Goal: Task Accomplishment & Management: Manage account settings

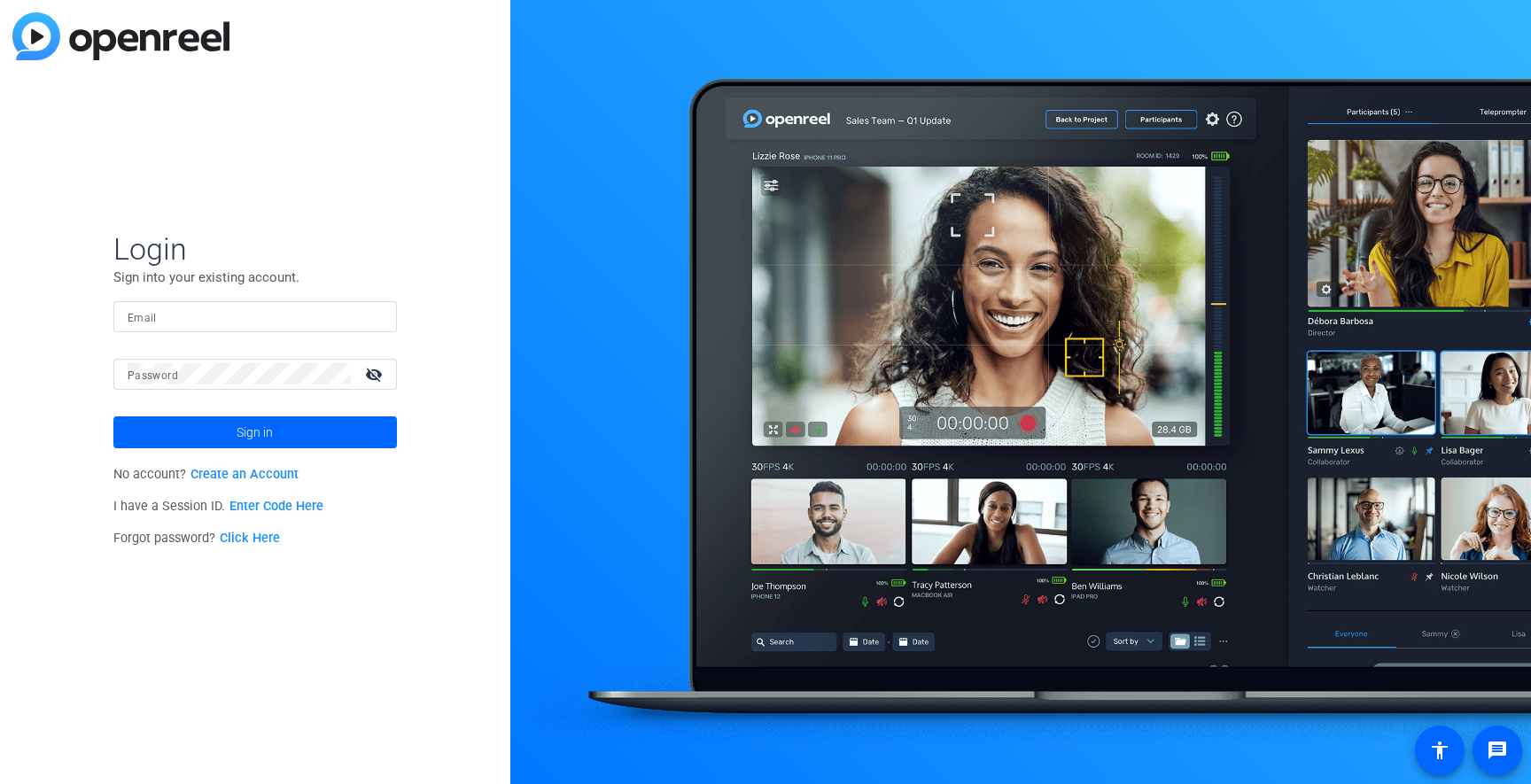
click at [196, 323] on input "Email" at bounding box center [255, 317] width 255 height 22
type input "[PERSON_NAME][EMAIL_ADDRESS][PERSON_NAME][PERSON_NAME][DOMAIN_NAME]"
click at [113, 416] on button "Sign in" at bounding box center [255, 432] width 283 height 32
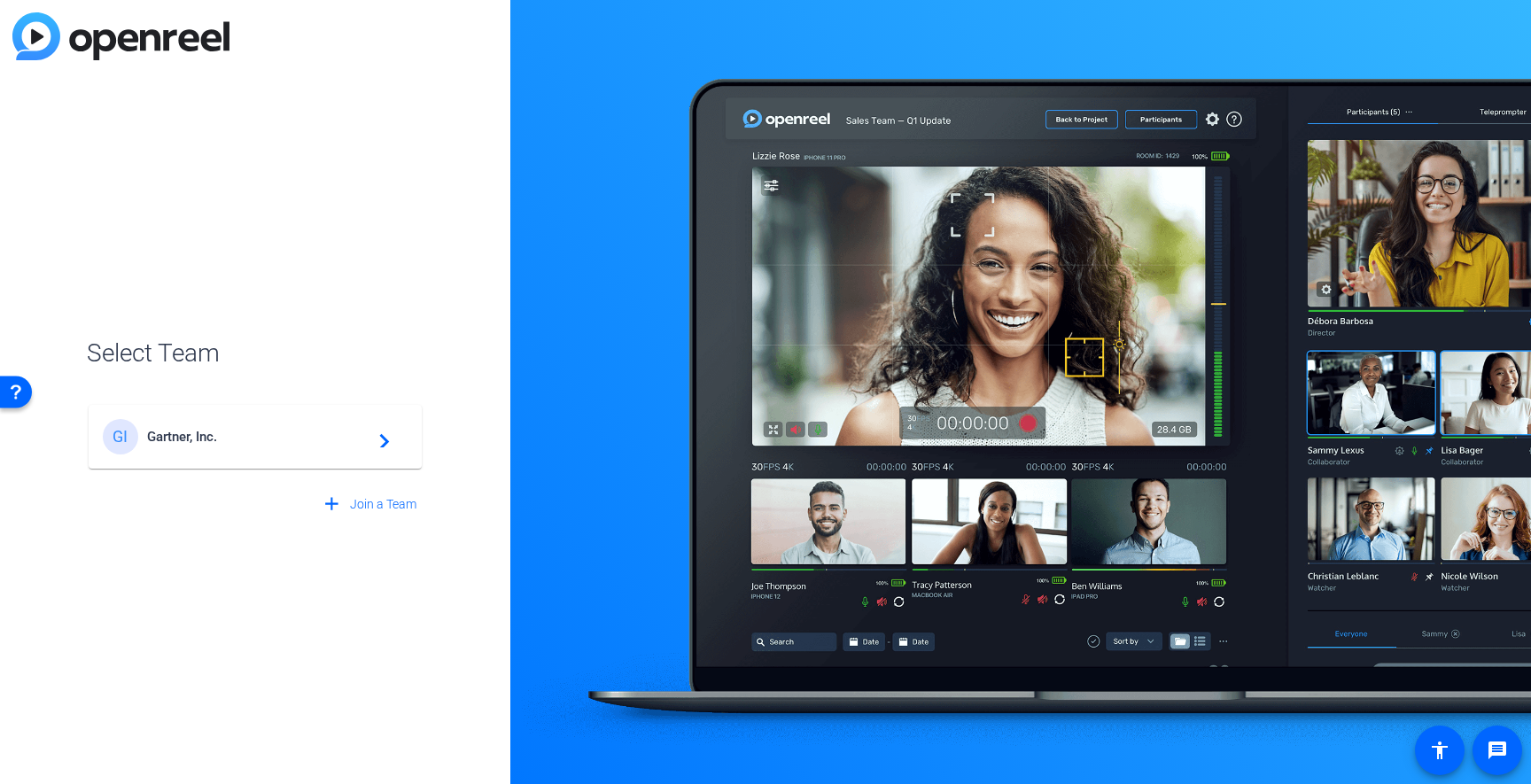
click at [272, 435] on span "Gartner, Inc." at bounding box center [257, 437] width 222 height 16
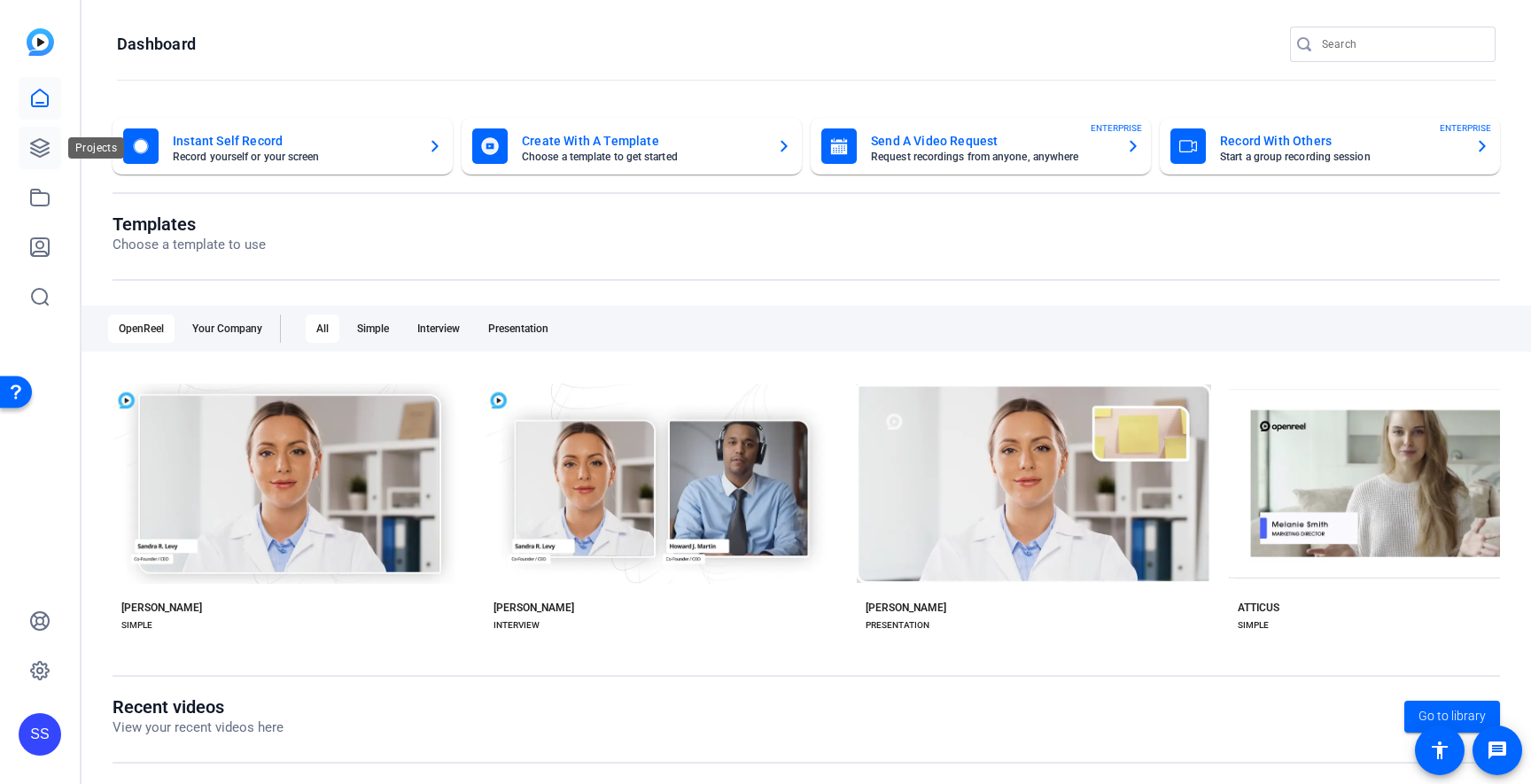
click at [40, 152] on icon at bounding box center [39, 148] width 18 height 18
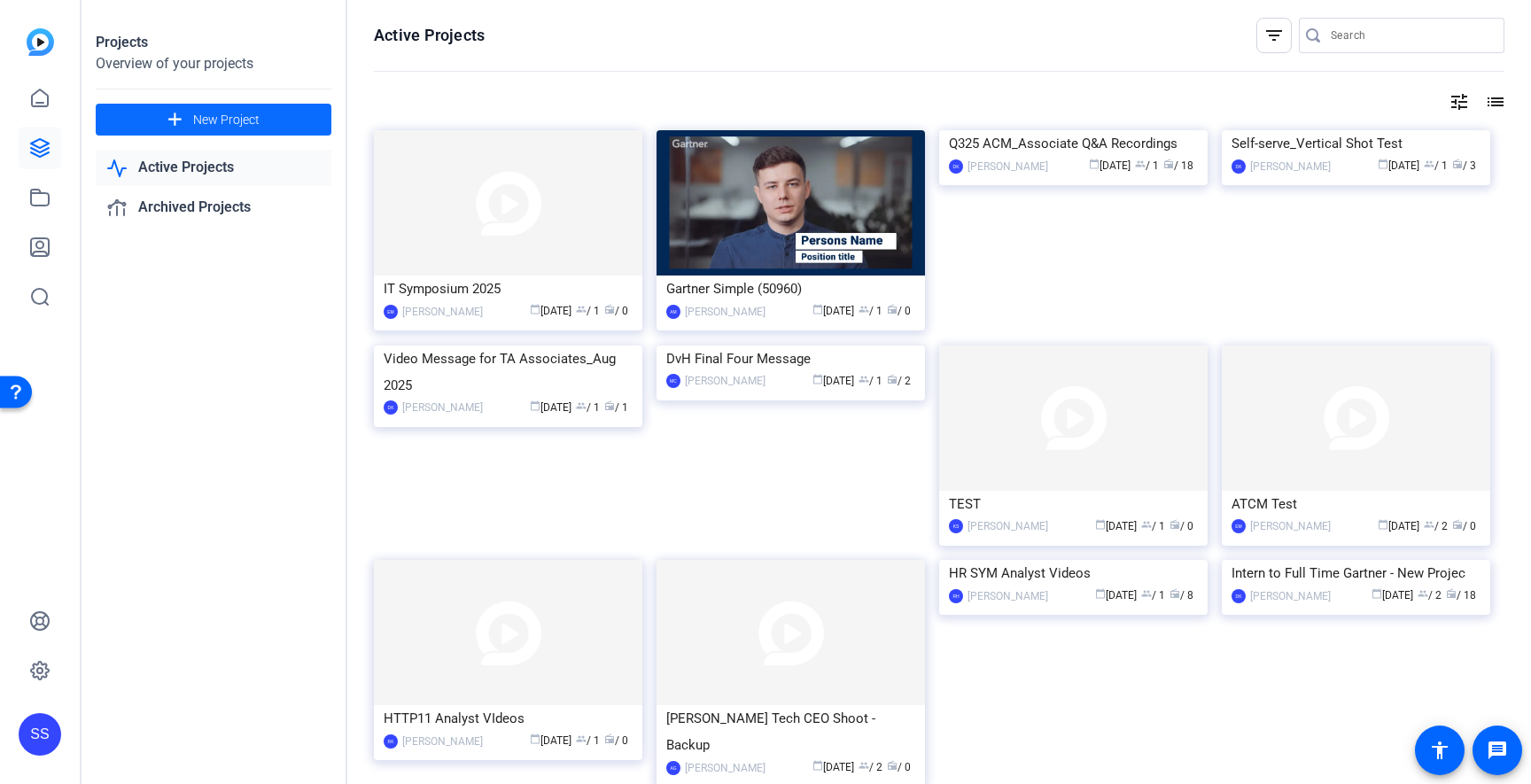
click at [222, 110] on span "New Project" at bounding box center [226, 119] width 66 height 19
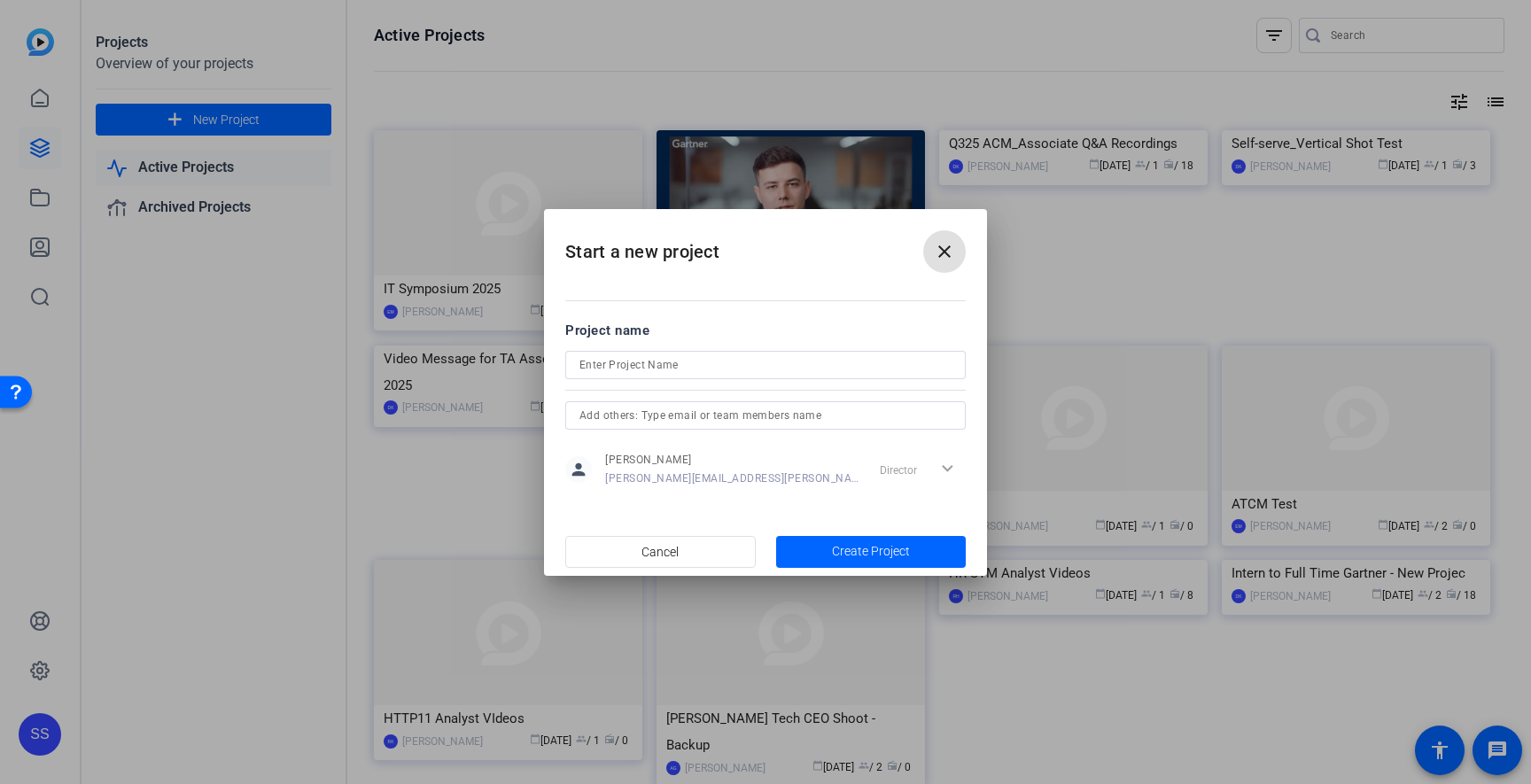
click at [660, 362] on input at bounding box center [765, 365] width 372 height 22
click at [619, 364] on input "[PERSON_NAME] Self Record" at bounding box center [765, 365] width 372 height 22
drag, startPoint x: 610, startPoint y: 365, endPoint x: 700, endPoint y: 367, distance: 90.0
click at [700, 367] on input "[PERSON_NAME] Self Record" at bounding box center [765, 365] width 372 height 22
type input "[PERSON_NAME] - ACM Hype Video"
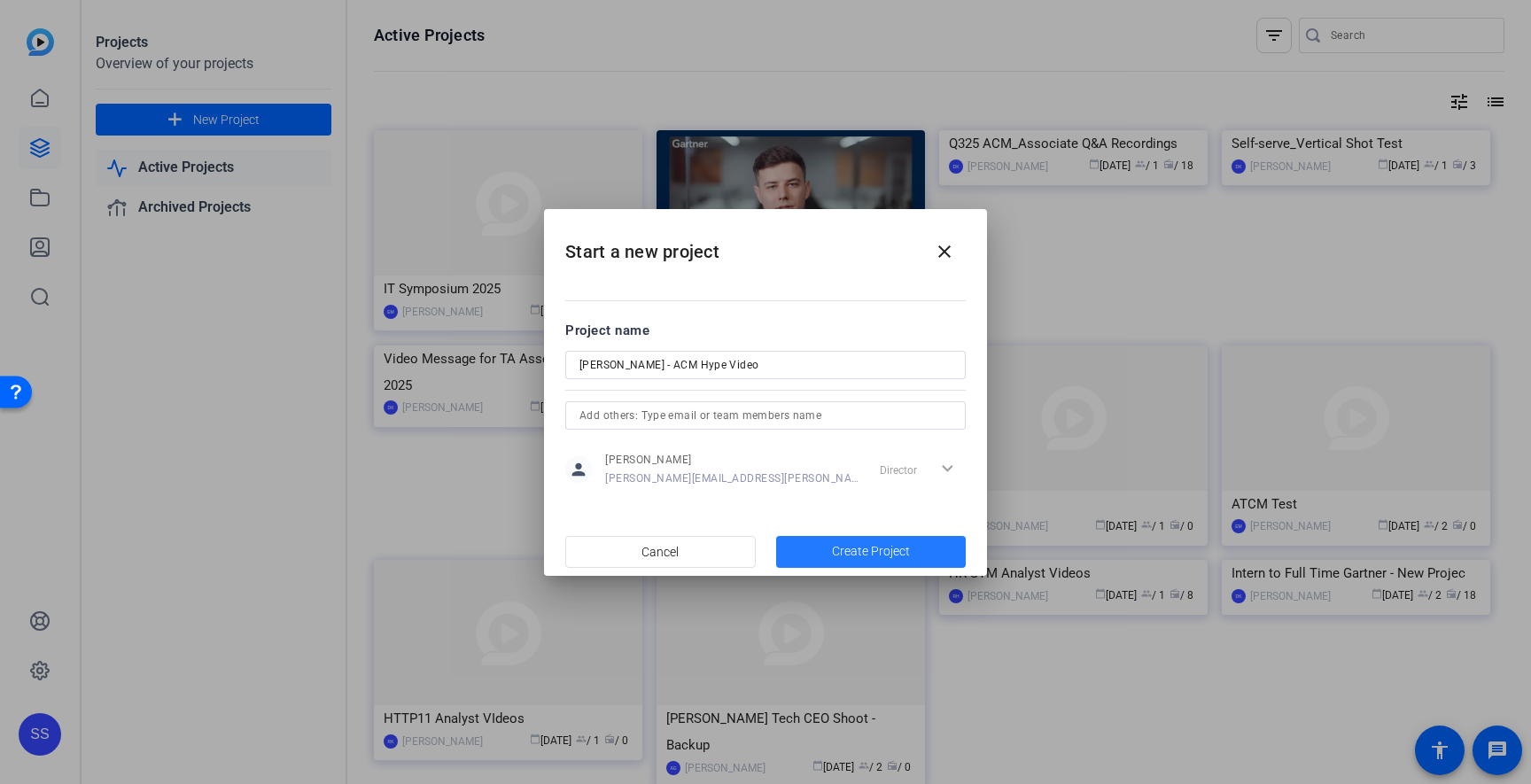
click at [864, 555] on span "Create Project" at bounding box center [871, 551] width 78 height 19
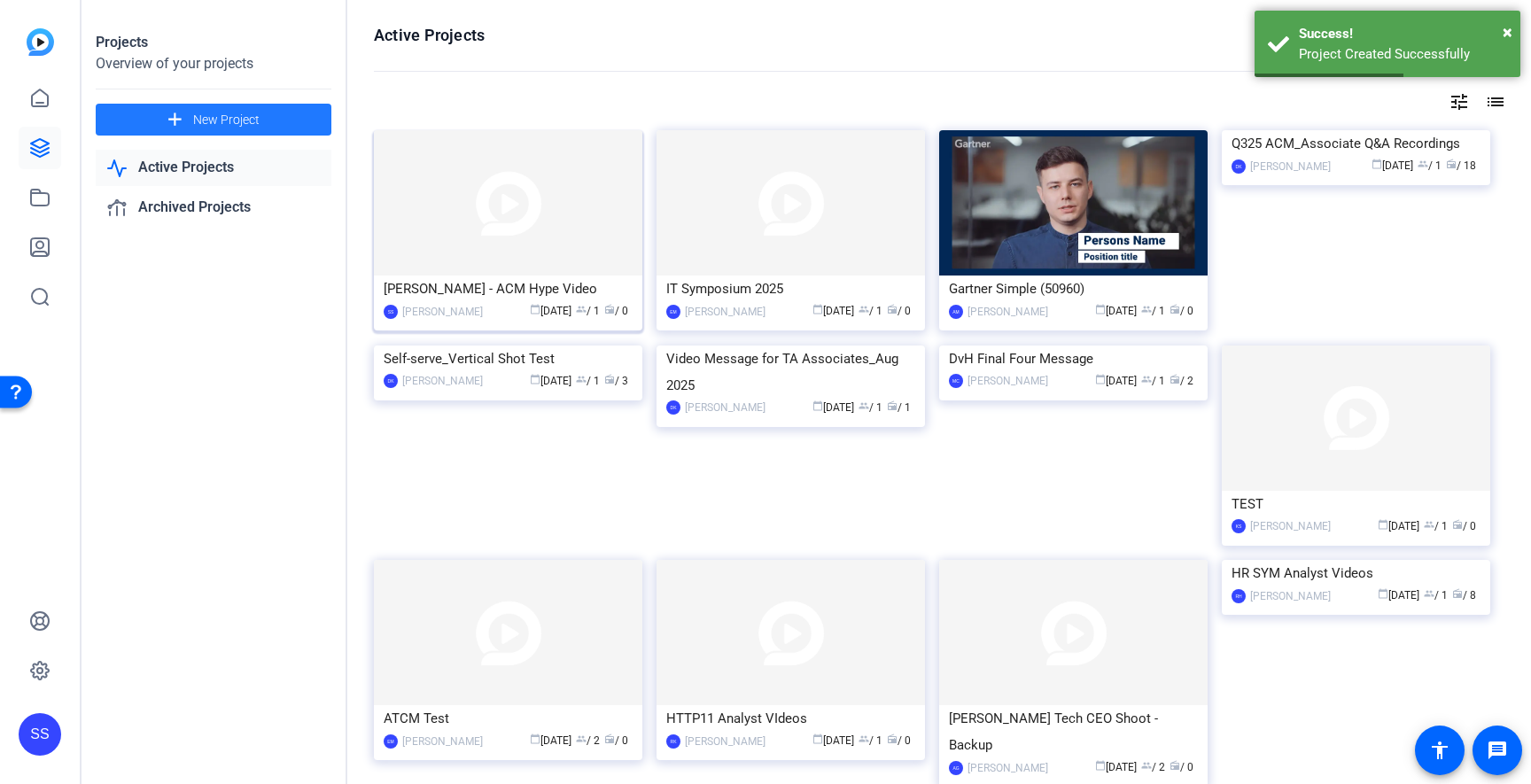
click at [481, 222] on img at bounding box center [508, 202] width 268 height 145
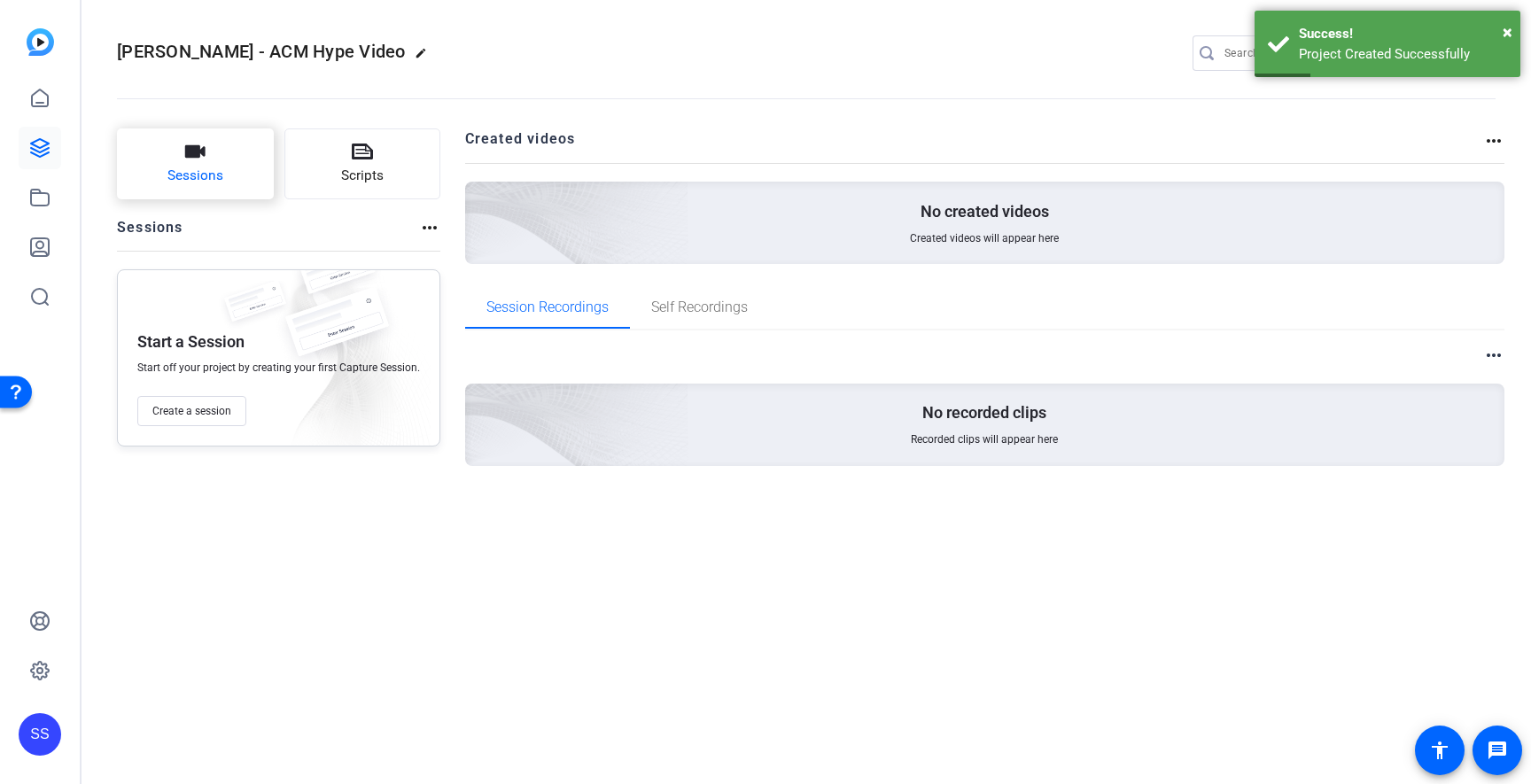
click at [217, 166] on span "Sessions" at bounding box center [195, 176] width 56 height 21
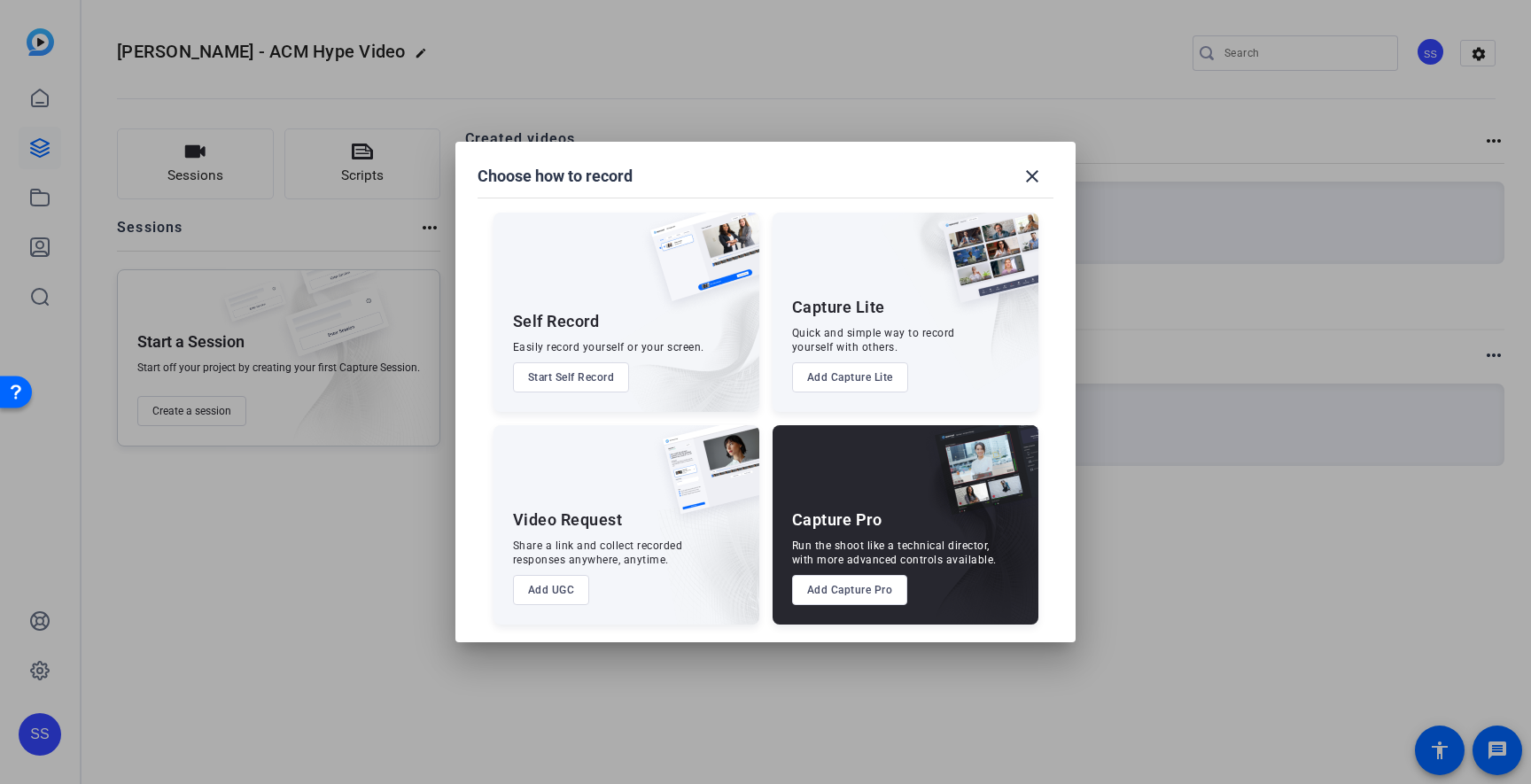
click at [587, 376] on button "Start Self Record" at bounding box center [571, 377] width 117 height 31
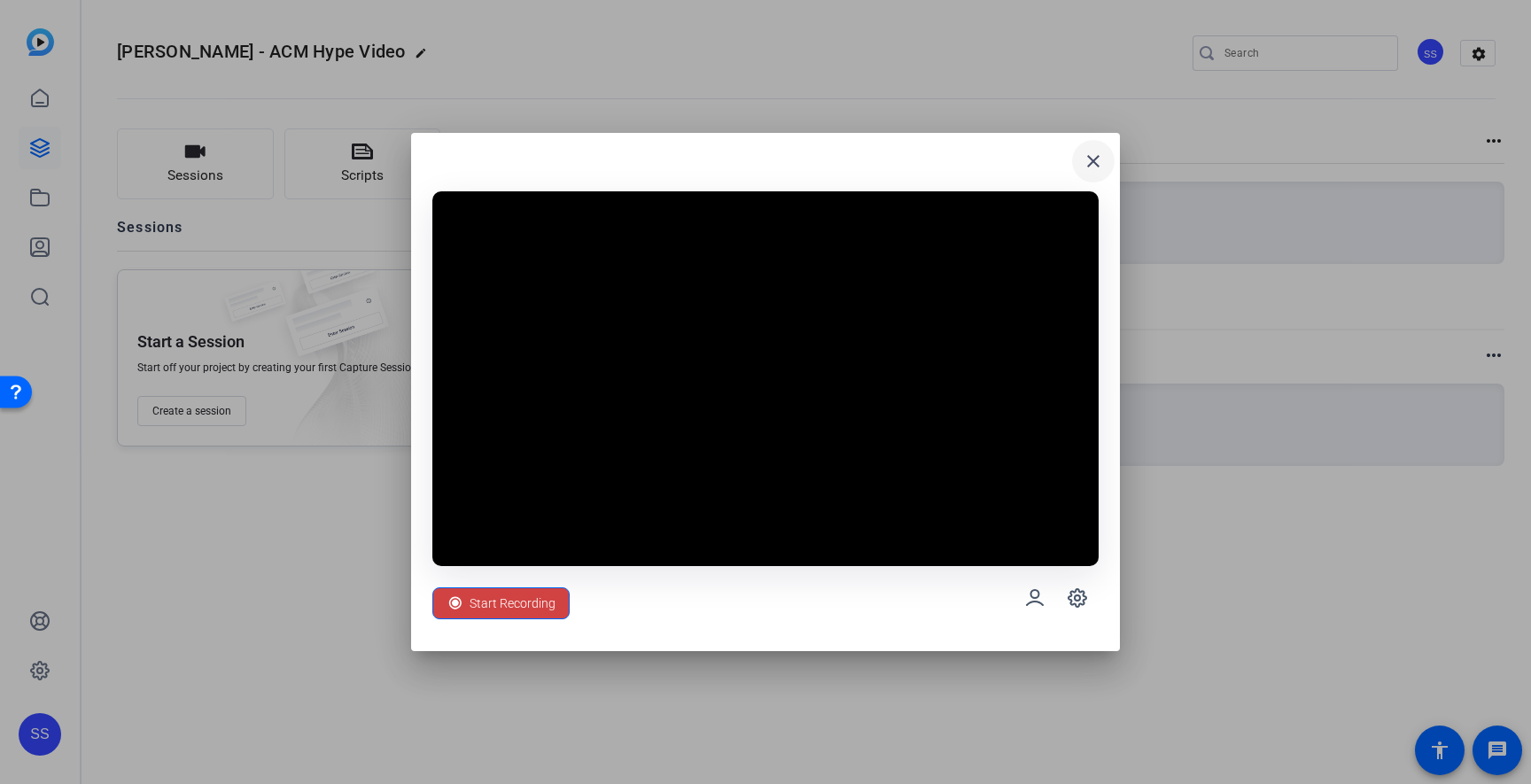
click at [1089, 156] on mat-icon "close" at bounding box center [1094, 162] width 22 height 22
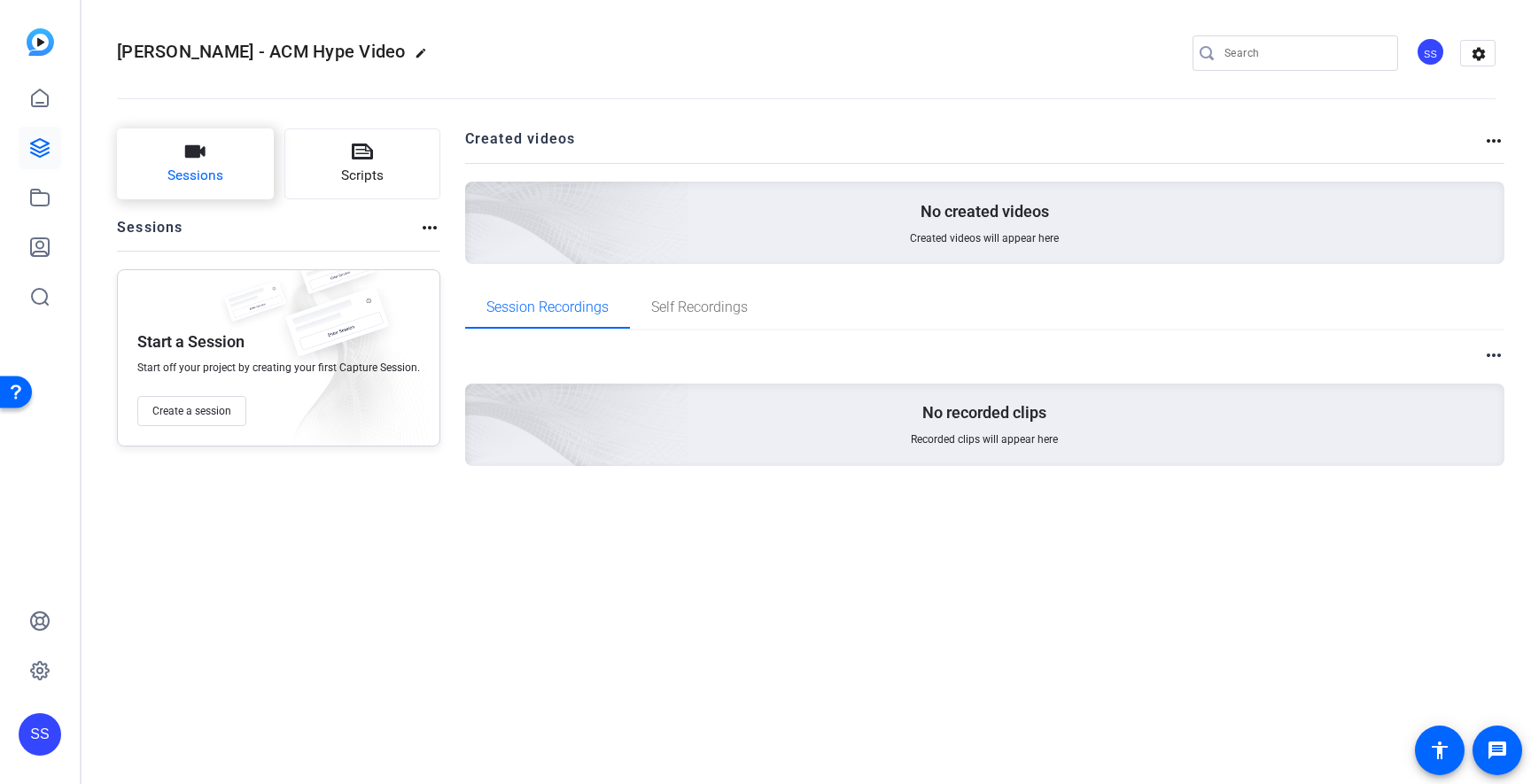
click at [182, 148] on button "Sessions" at bounding box center [195, 164] width 157 height 71
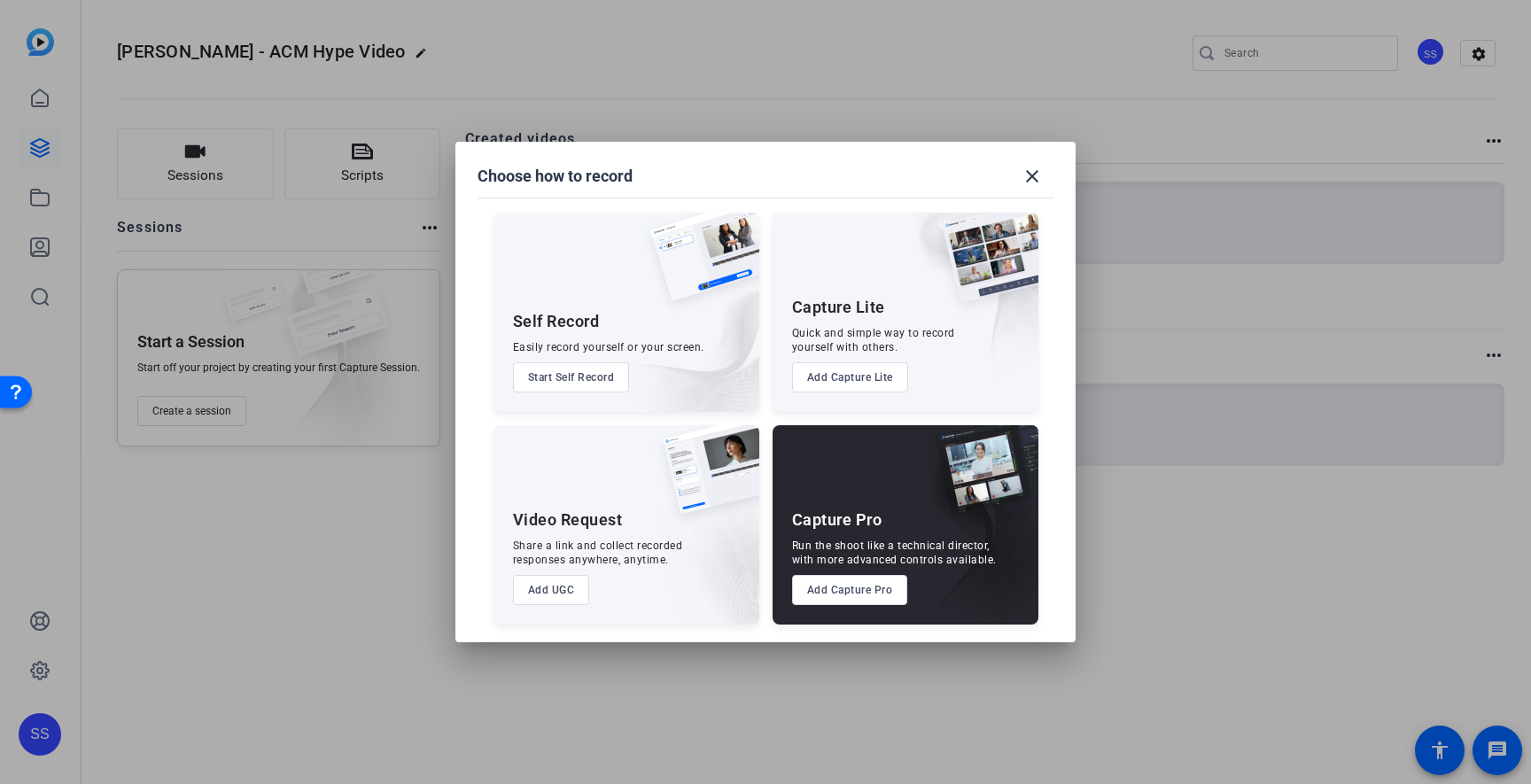
click at [570, 583] on button "Add UGC" at bounding box center [551, 590] width 77 height 31
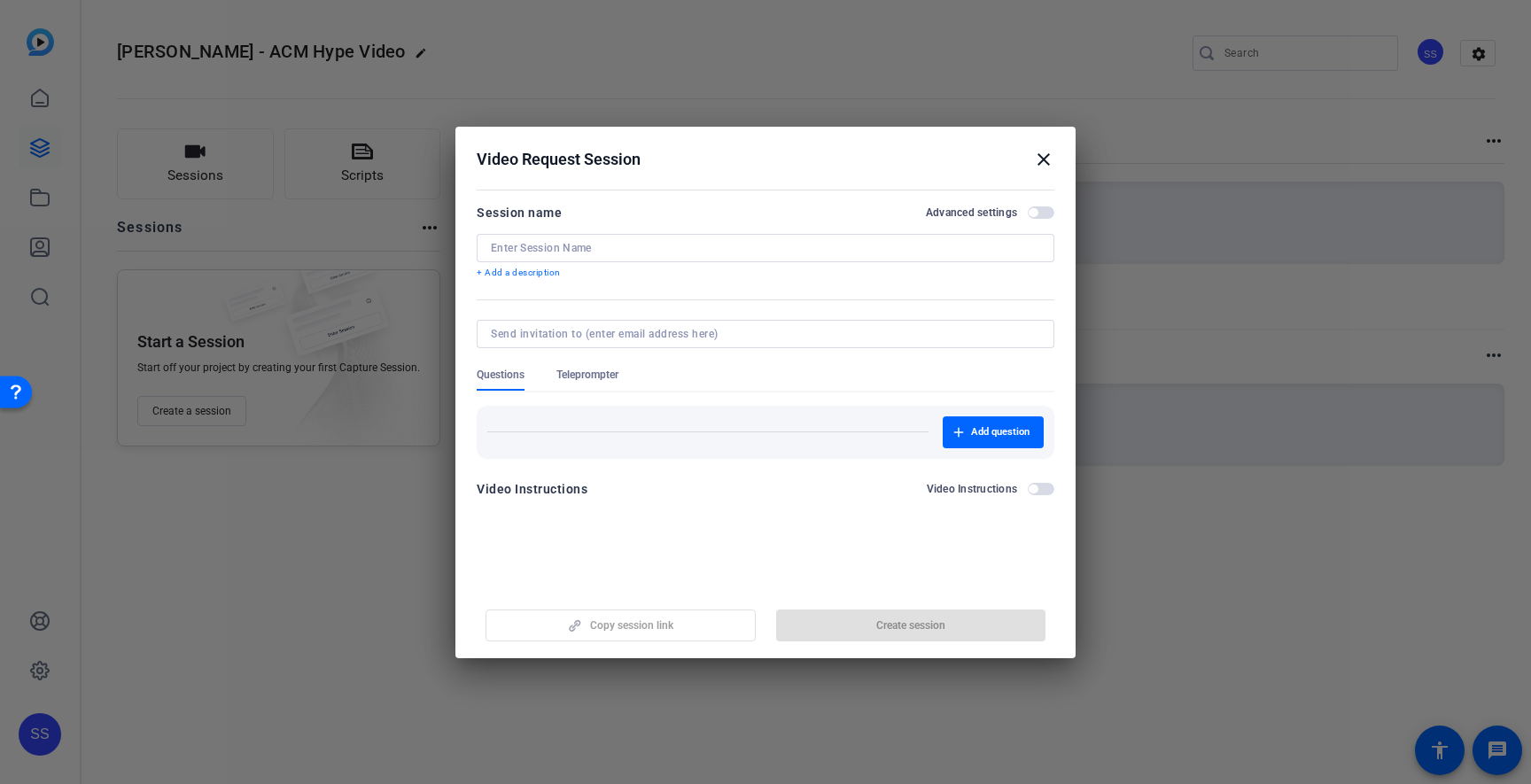
click at [606, 245] on input at bounding box center [766, 248] width 549 height 14
type input "A"
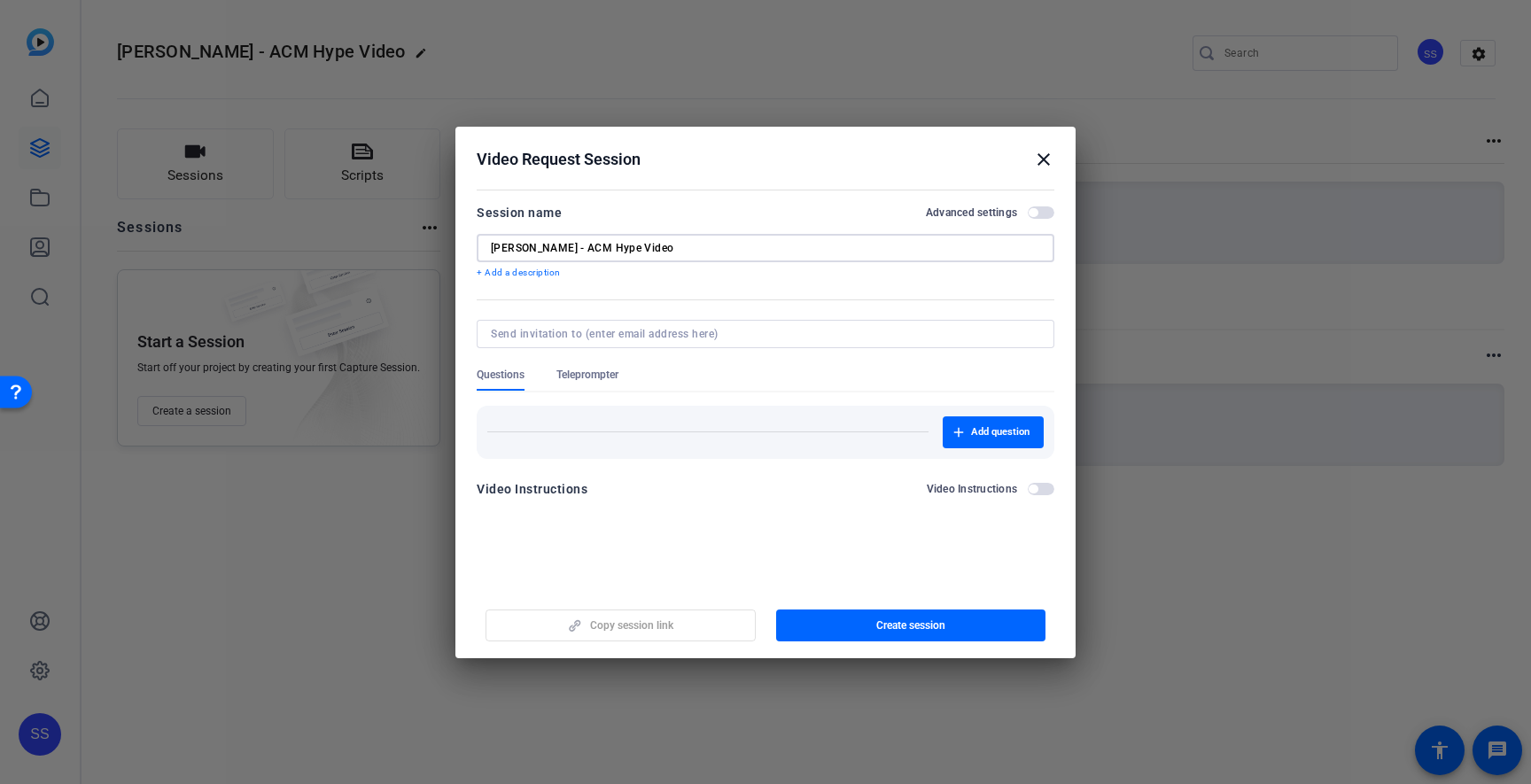
type input "[PERSON_NAME] - ACM Hype Video"
click at [615, 378] on span "Teleprompter" at bounding box center [587, 375] width 62 height 14
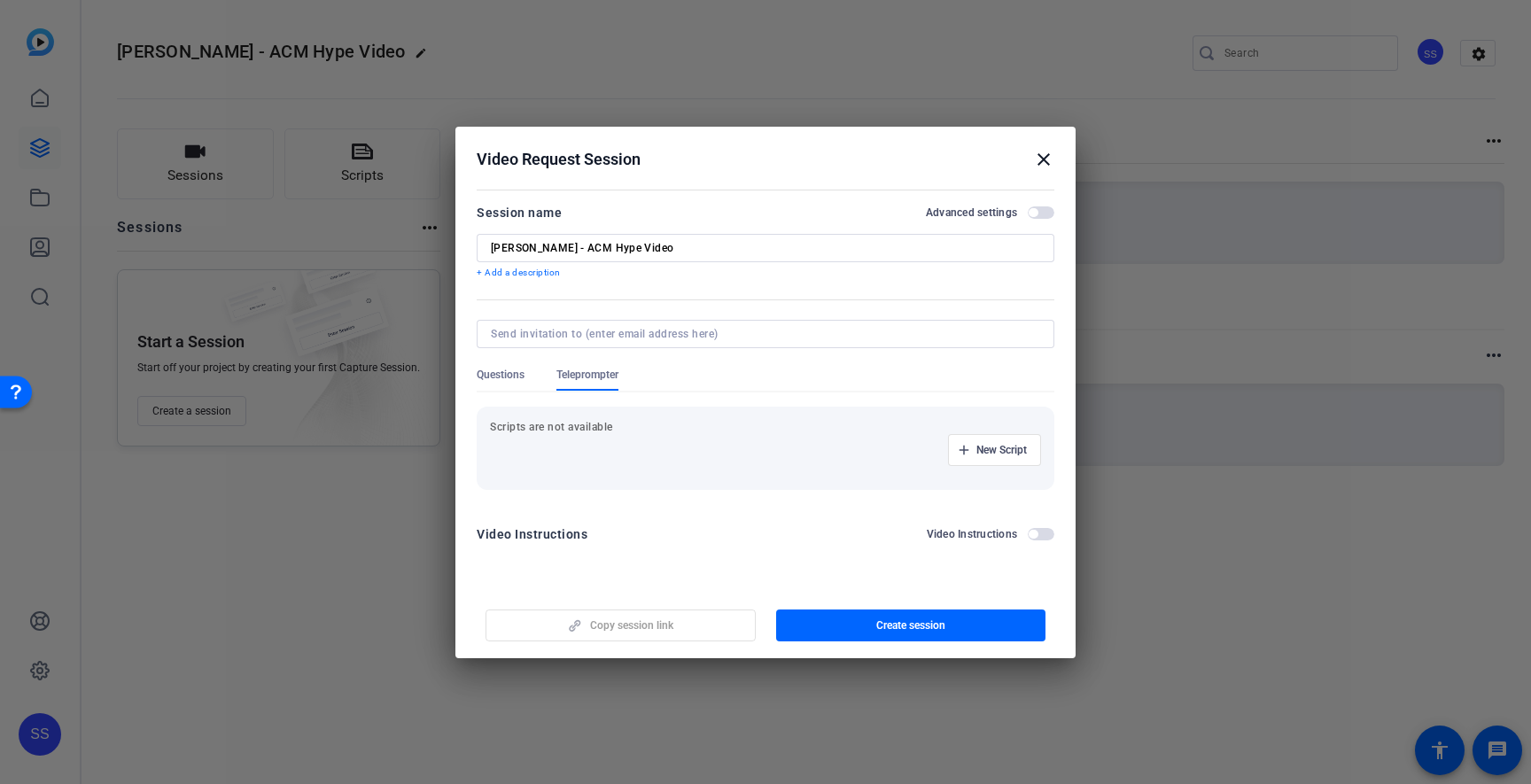
click at [618, 434] on div "New Script" at bounding box center [766, 450] width 551 height 32
click at [1027, 445] on span "button" at bounding box center [994, 450] width 92 height 42
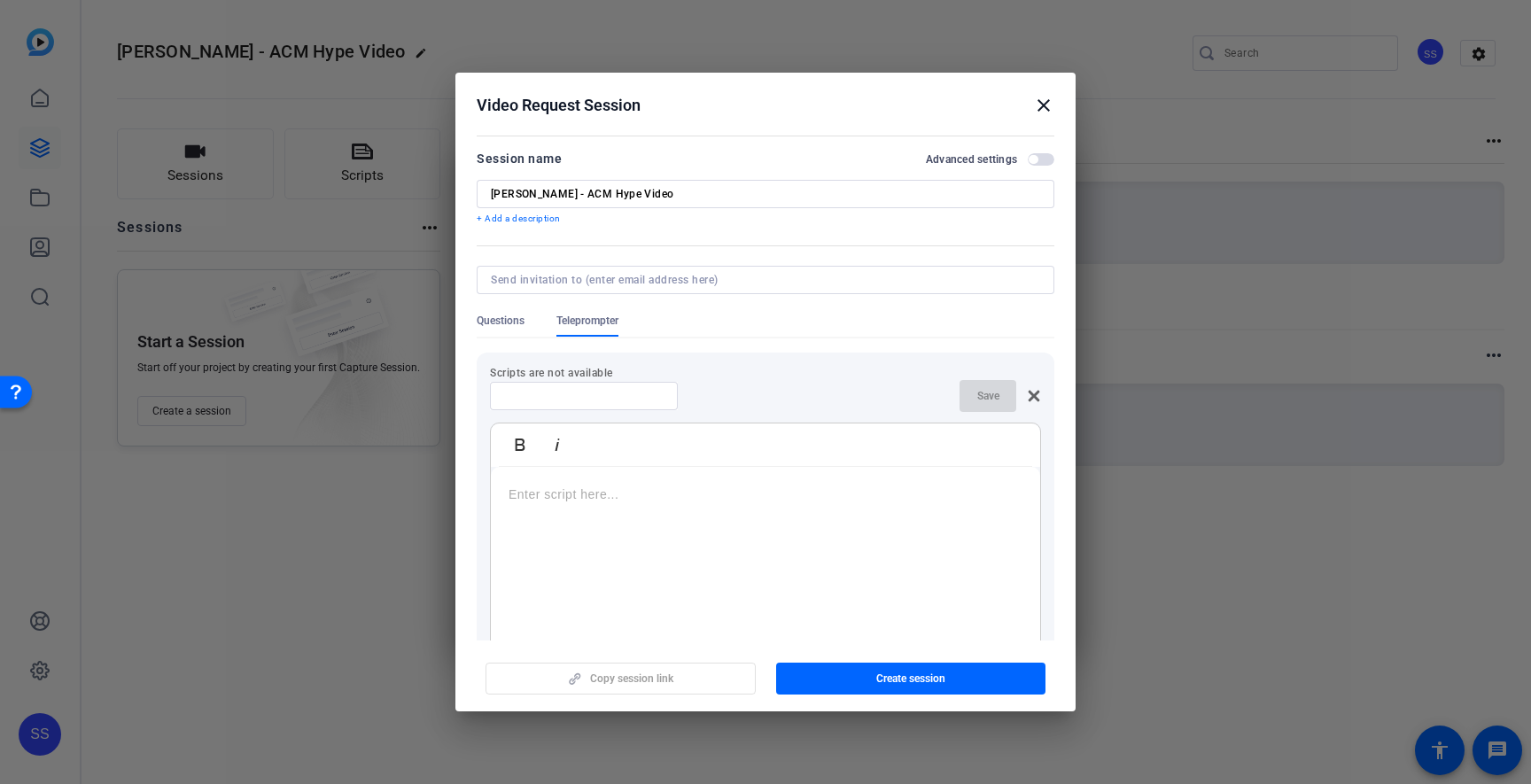
click at [613, 511] on div at bounding box center [766, 577] width 549 height 222
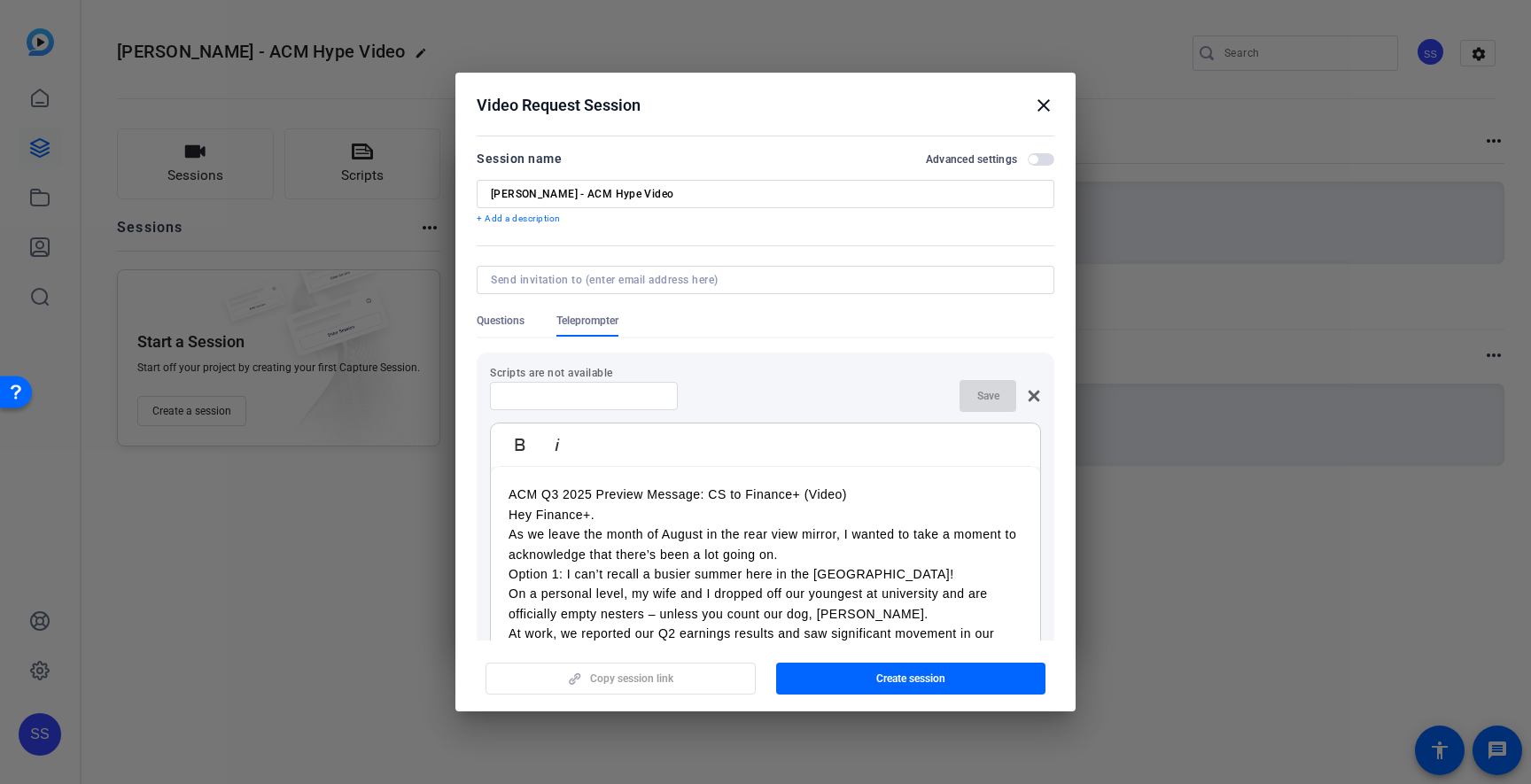
scroll to position [590, 0]
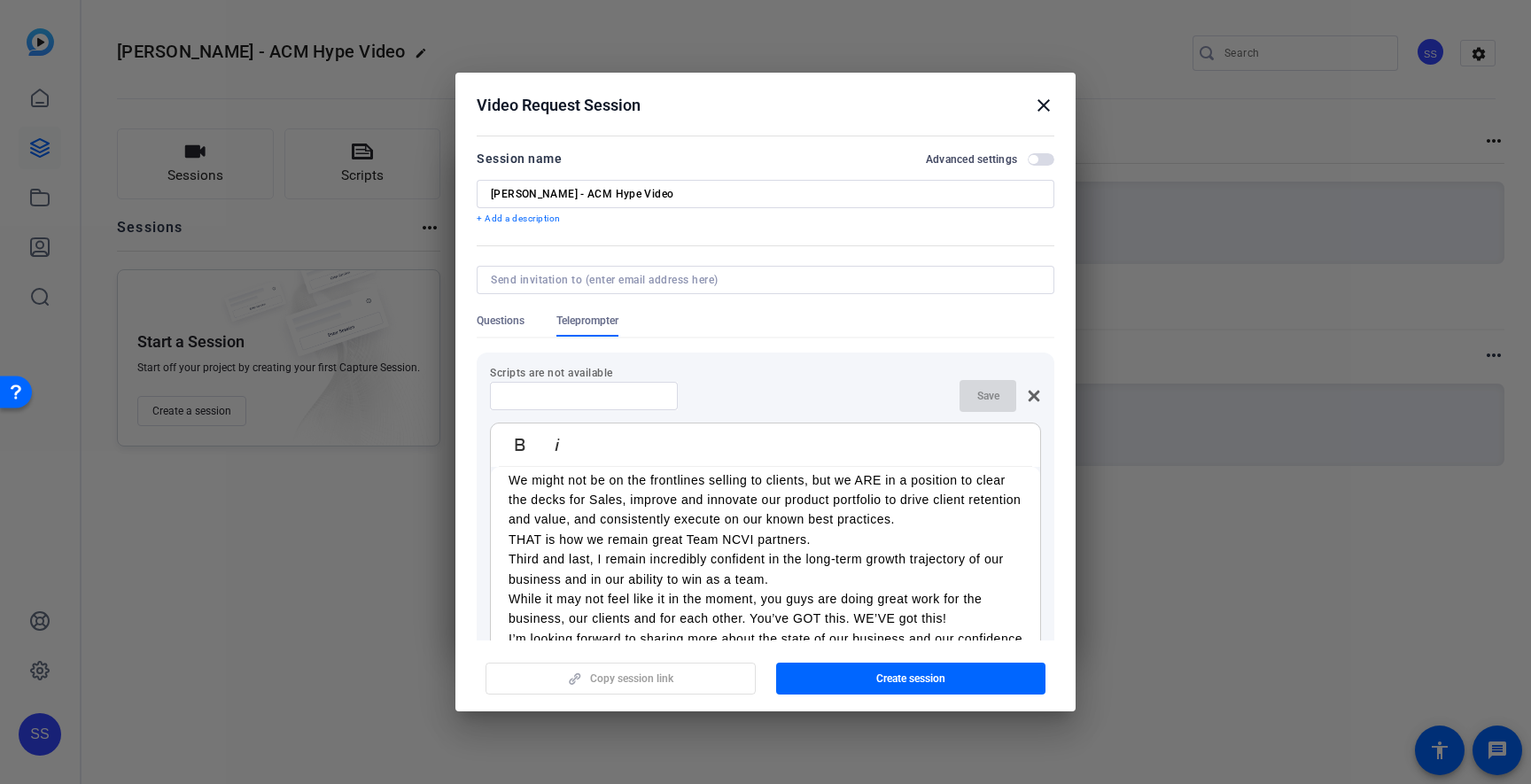
click at [597, 393] on input at bounding box center [584, 395] width 160 height 14
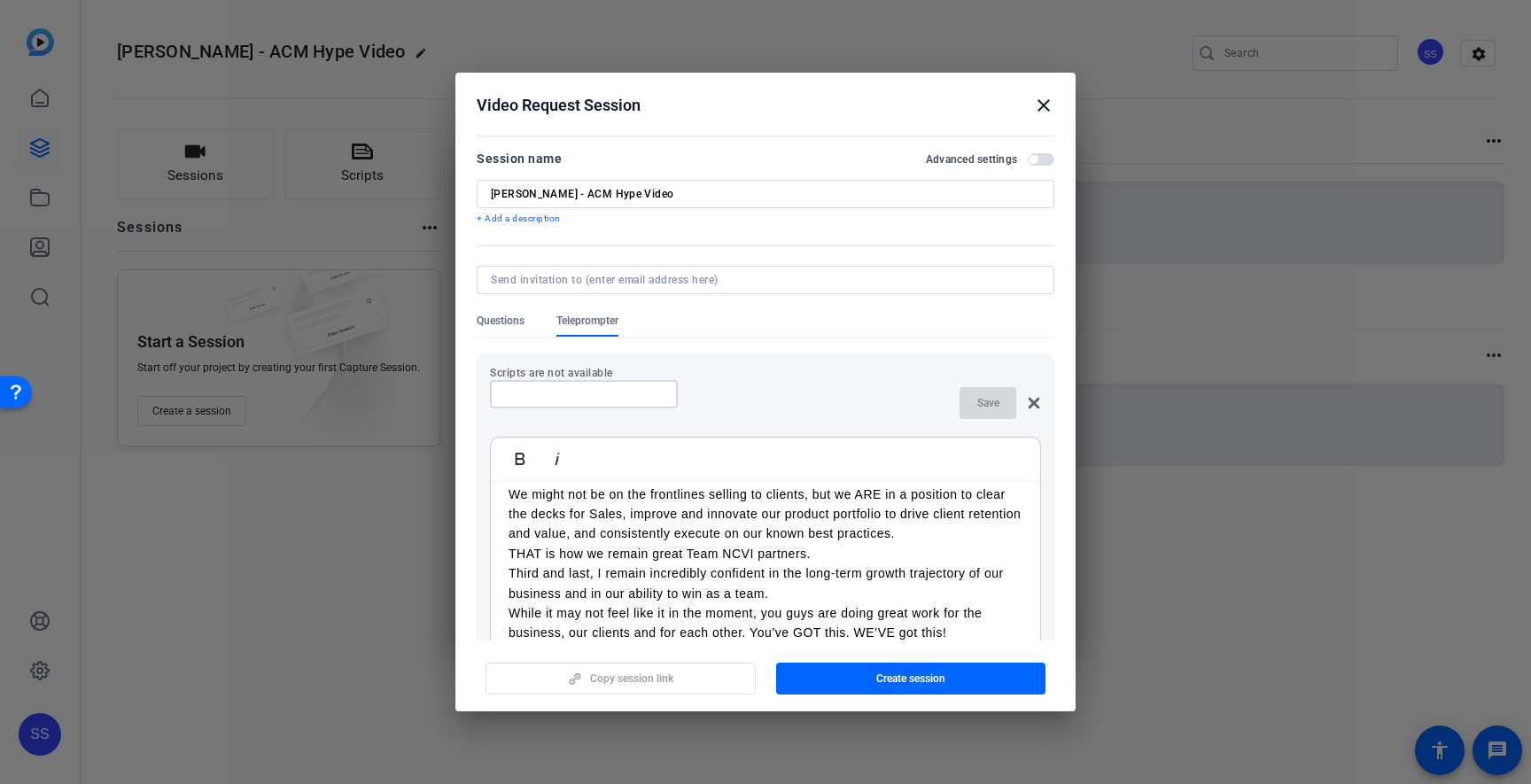
paste input "ACM Q3 2025 Preview Message: CS to Finance+ (Video)"
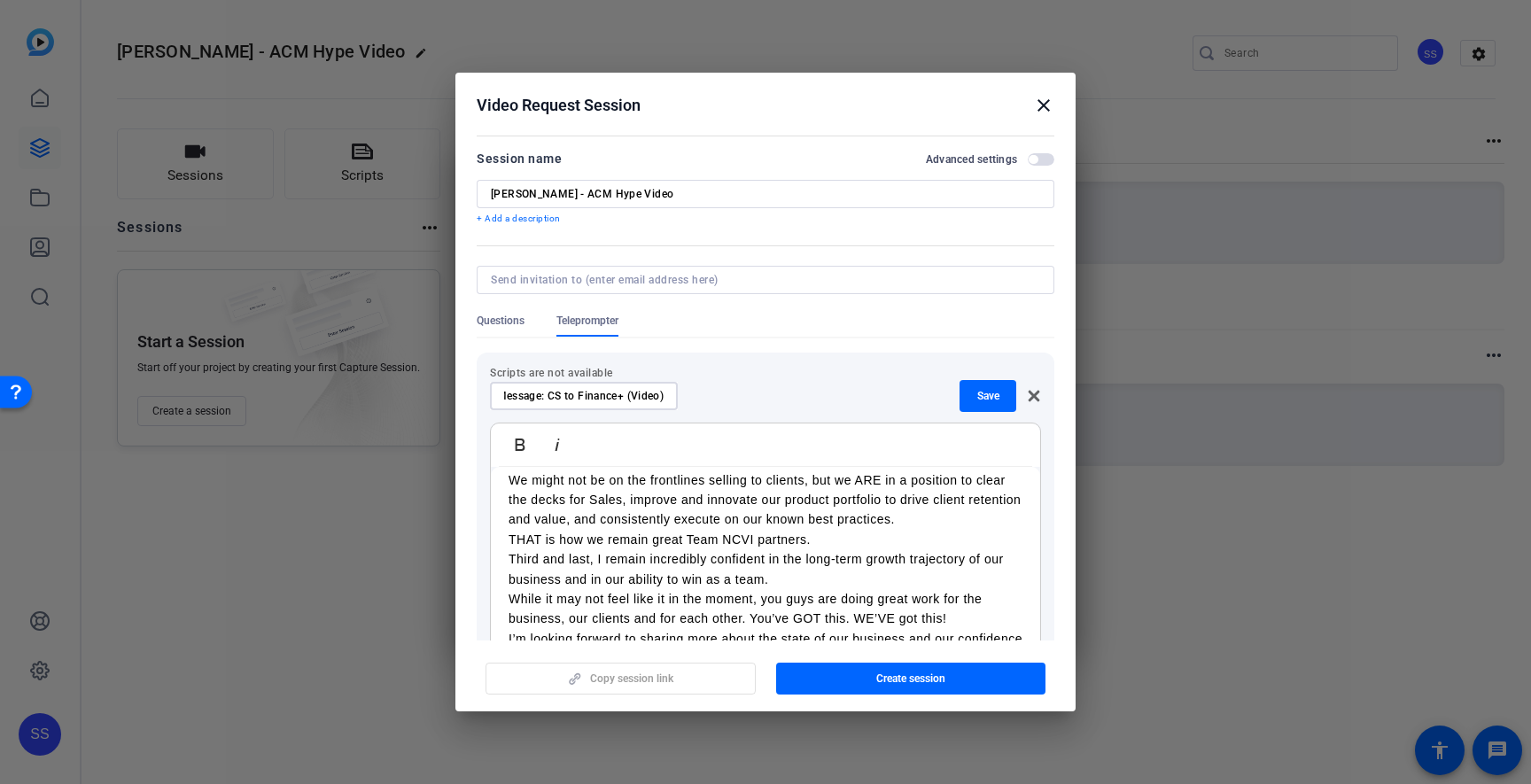
scroll to position [0, 124]
type input "ACM Q3 2025 Preview Message: CS to Finance+ (Video)"
click at [786, 399] on div "ACM Q3 2025 Preview Message: CS to Finance+ (Video) Save" at bounding box center [766, 395] width 551 height 32
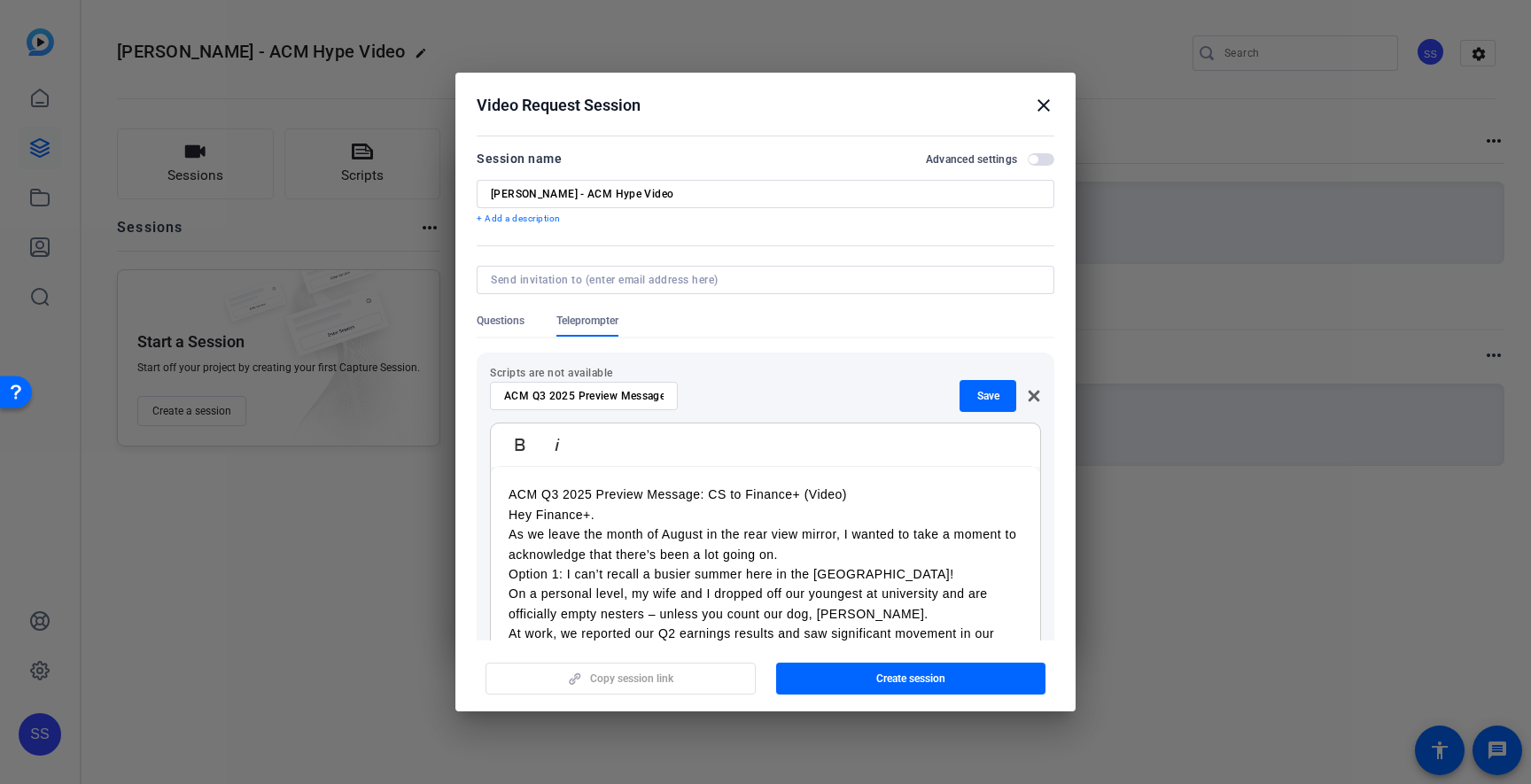
drag, startPoint x: 509, startPoint y: 516, endPoint x: 484, endPoint y: 501, distance: 29.2
click at [484, 501] on div "Scripts are not available ACM Q3 2025 Preview Message: CS to Finance+ (Video) S…" at bounding box center [766, 537] width 578 height 369
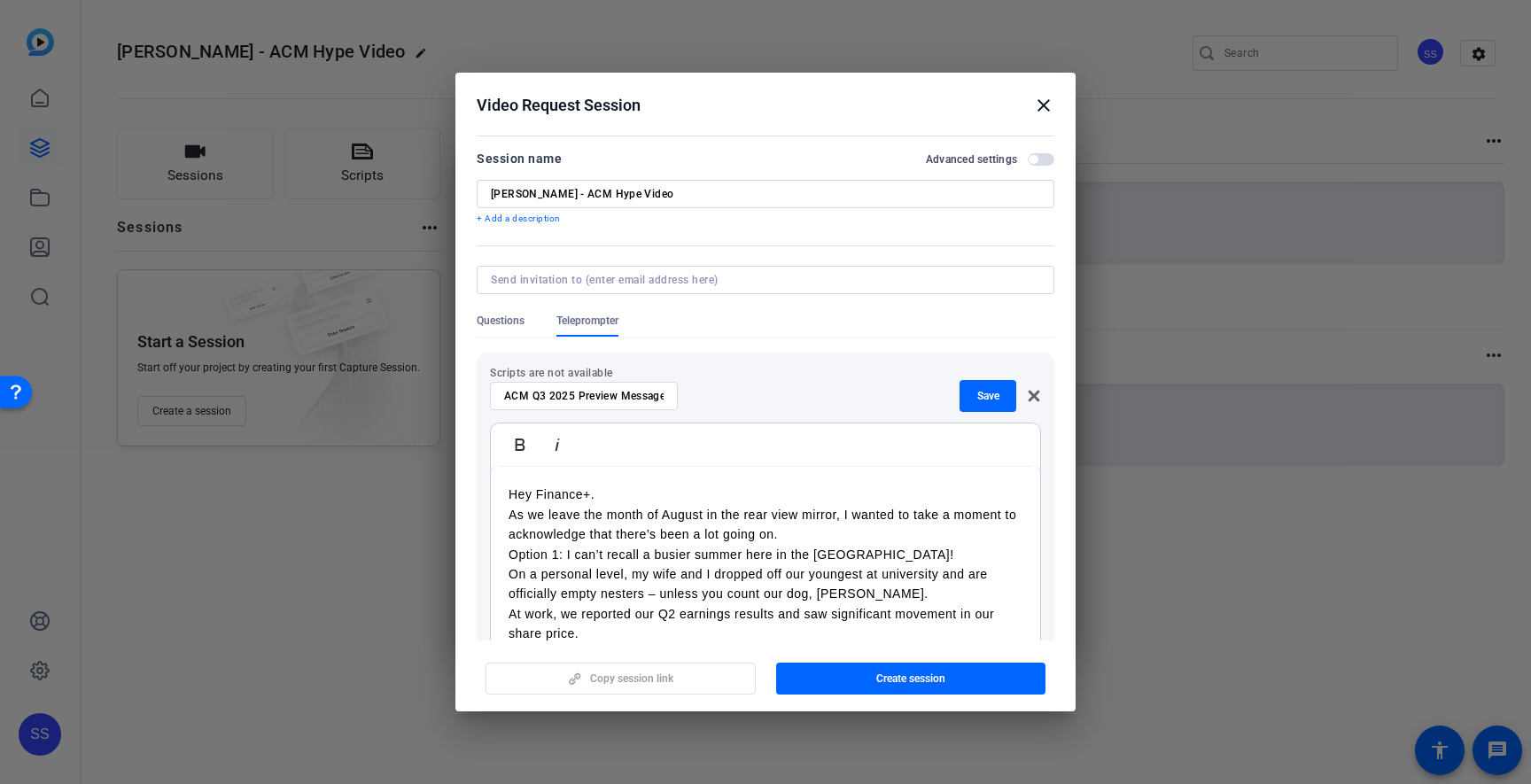
click at [802, 532] on p "As we leave the month of August in the rear view mirror, I wanted to take a mom…" at bounding box center [766, 525] width 514 height 39
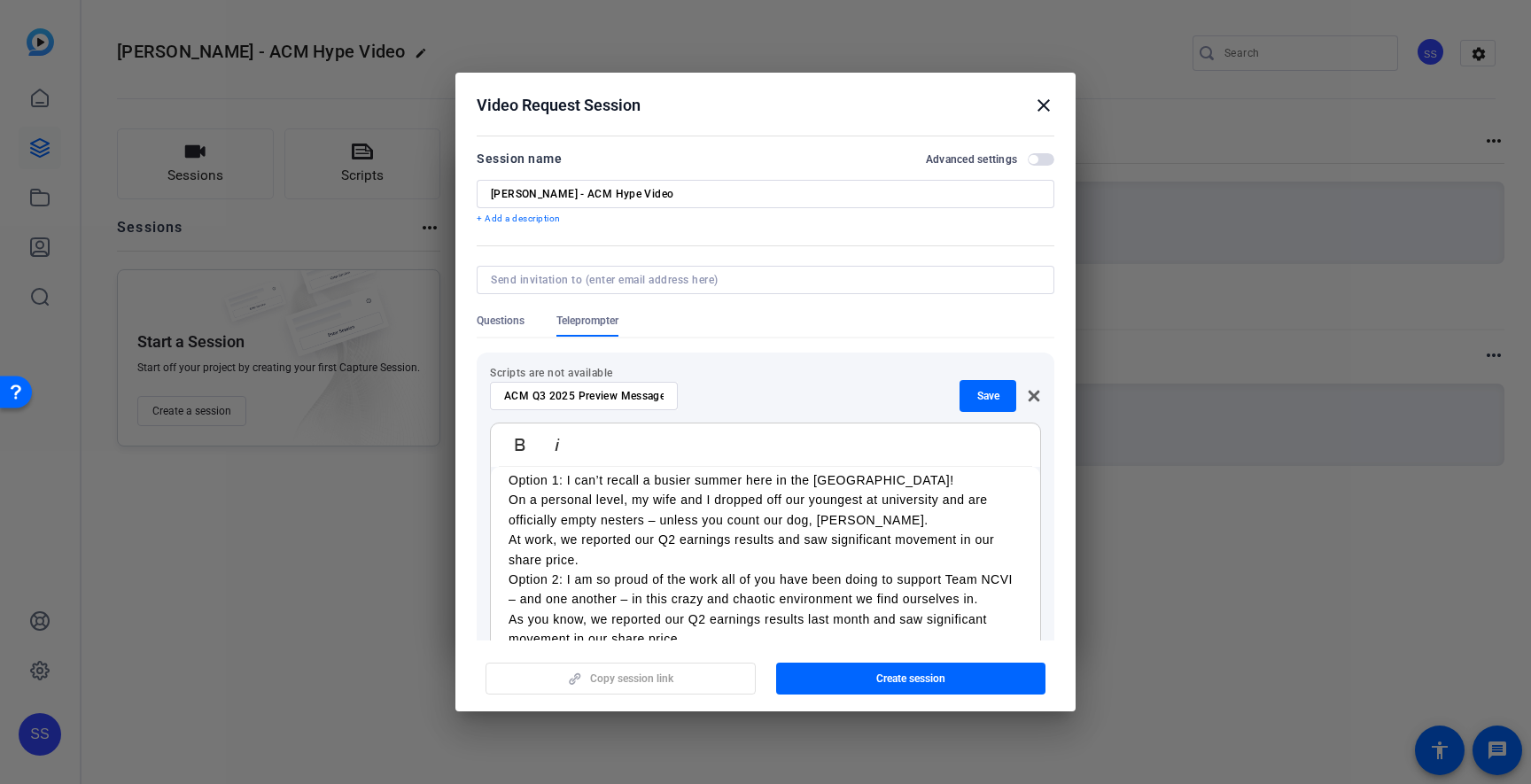
scroll to position [95, 0]
click at [506, 539] on div "Hey Finance+. As we leave the month of August in the rear view mirror, I wanted…" at bounding box center [766, 786] width 549 height 829
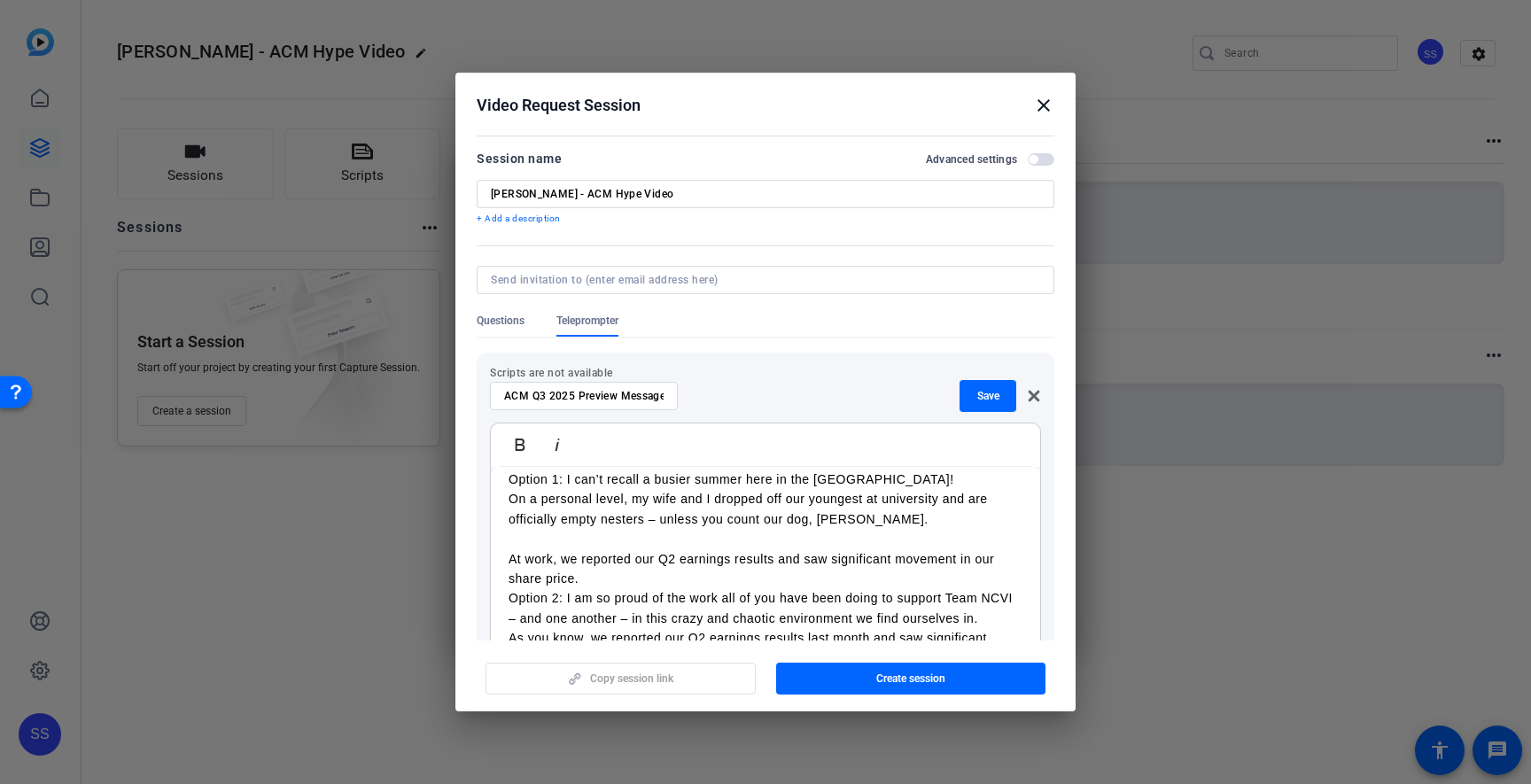
click at [589, 579] on p "At work, we reported our Q2 earnings results and saw significant movement in ou…" at bounding box center [766, 569] width 514 height 39
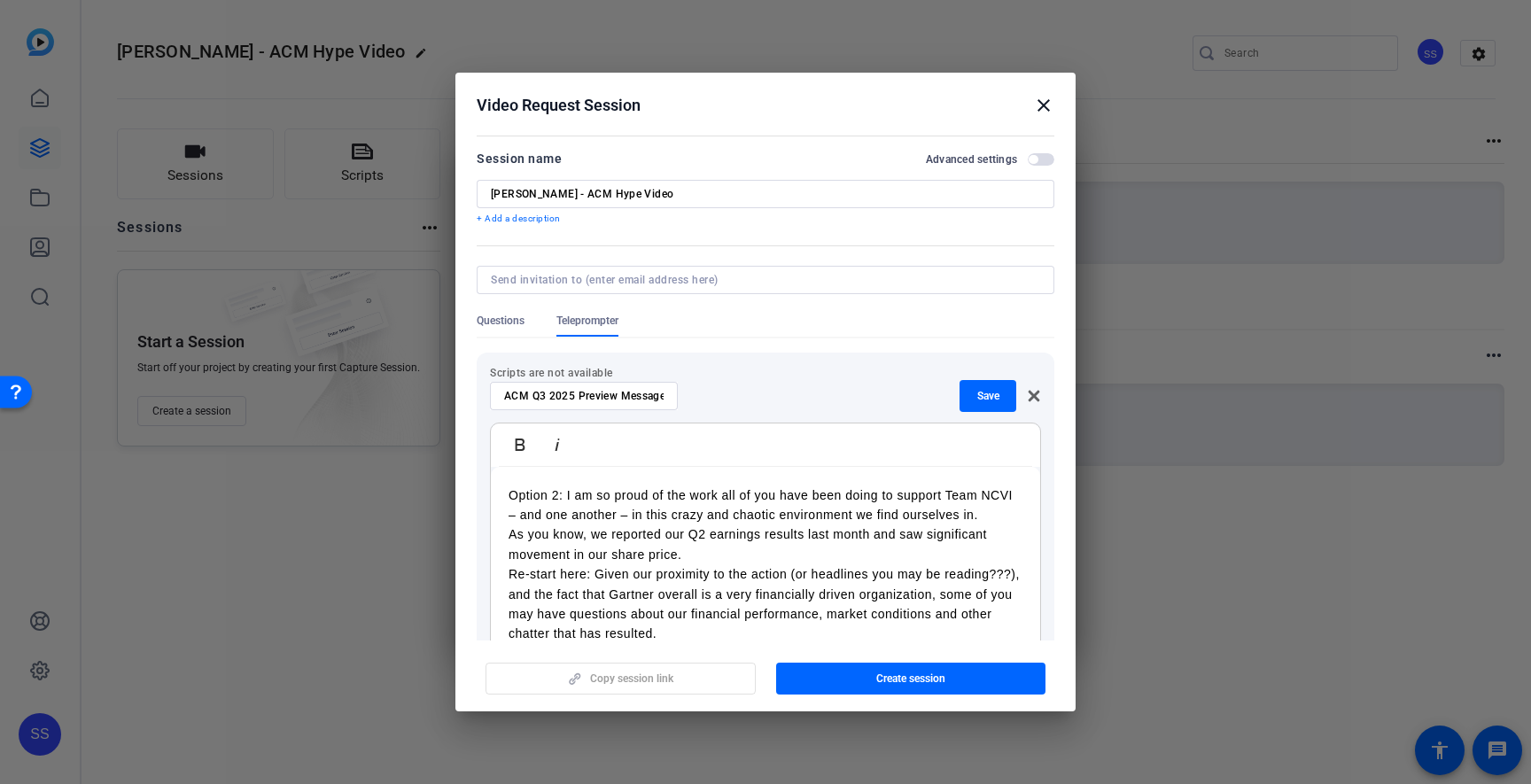
scroll to position [223, 0]
click at [510, 529] on p "As you know, we reported our Q2 earnings results last month and saw significant…" at bounding box center [766, 538] width 514 height 39
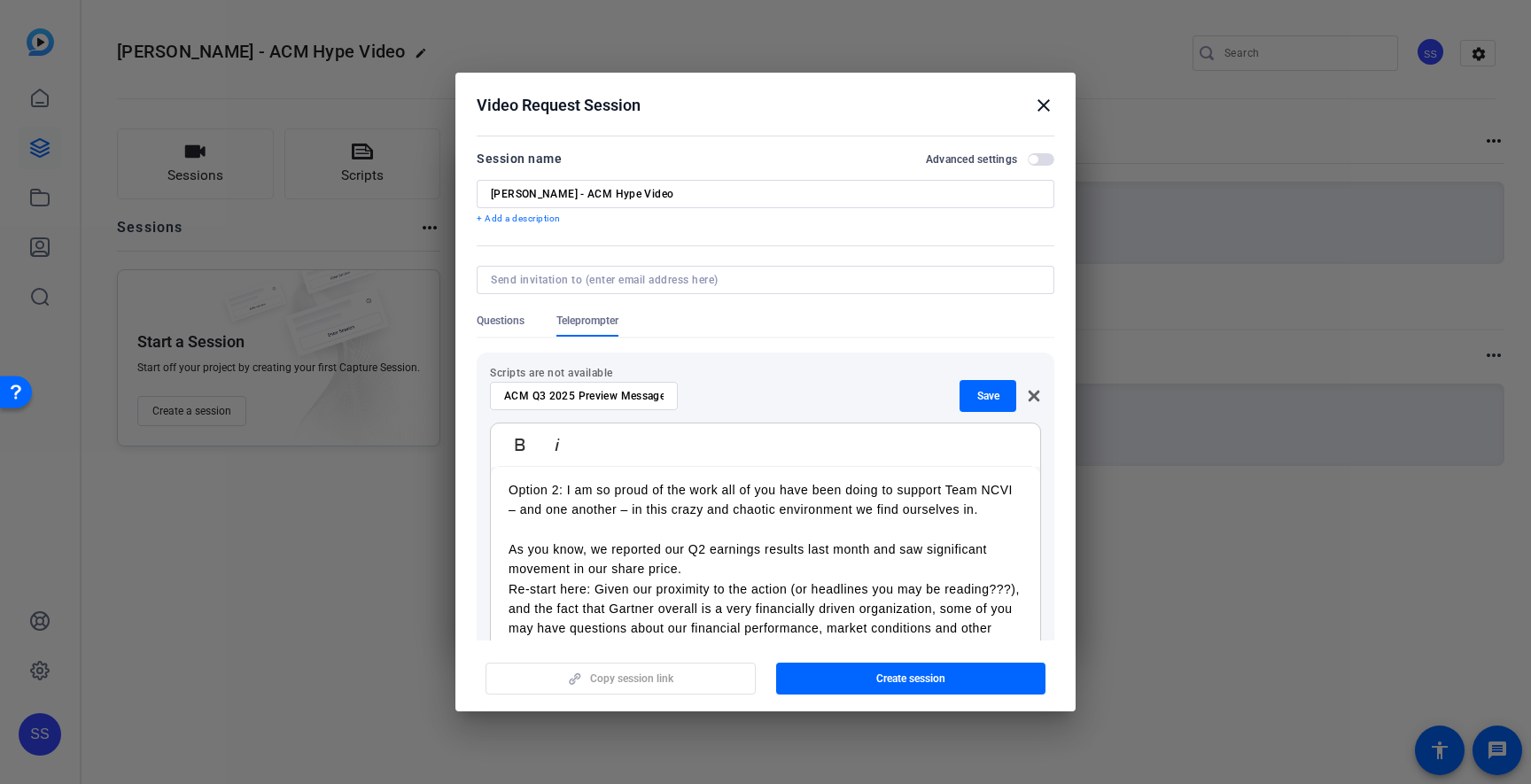
click at [509, 588] on p "Re-start here: Given our proximity to the action (or headlines you may be readi…" at bounding box center [766, 618] width 514 height 80
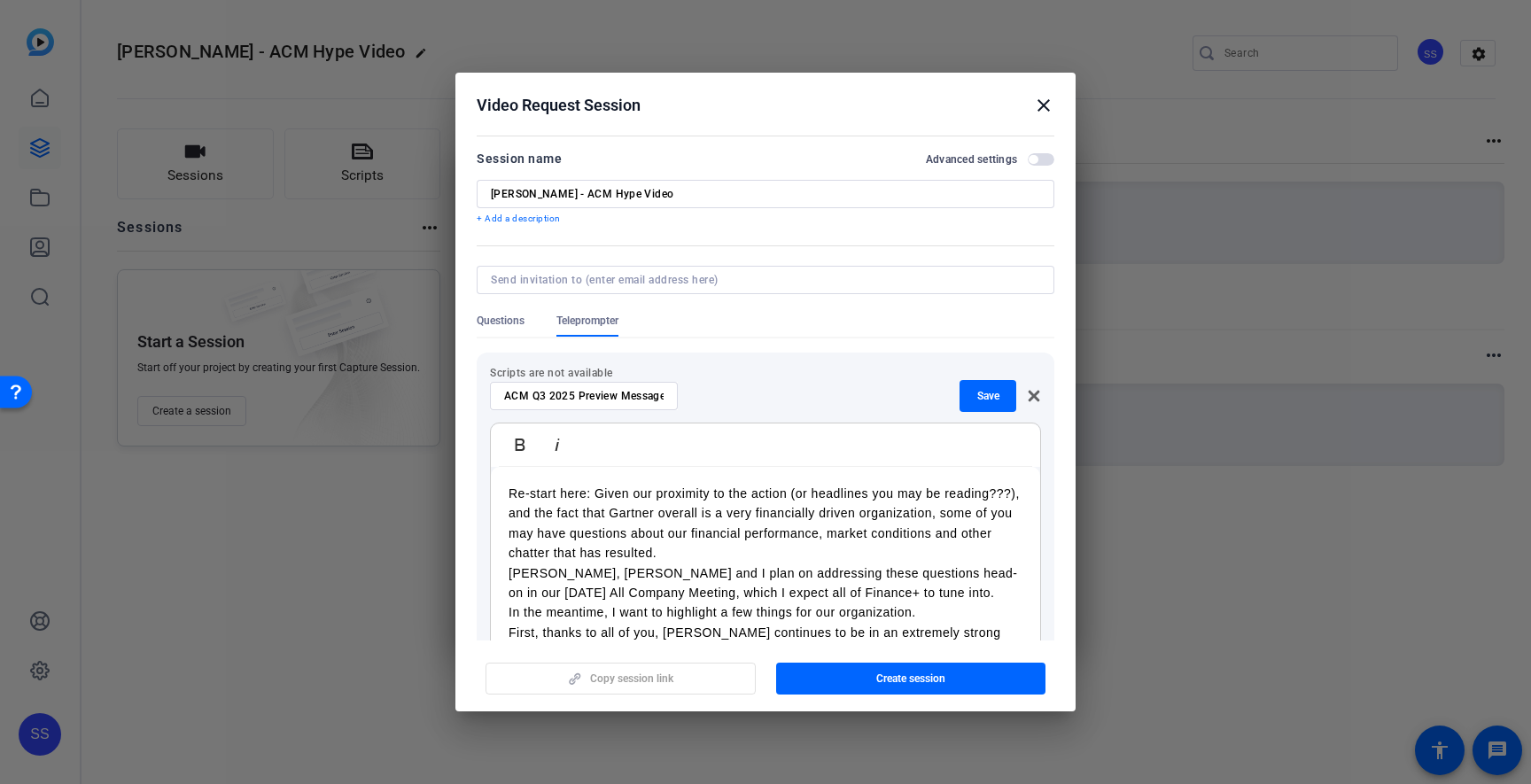
scroll to position [342, 0]
click at [506, 570] on div "Hey Finance+. As we leave the month of August in the rear view mirror, I wanted…" at bounding box center [766, 579] width 549 height 908
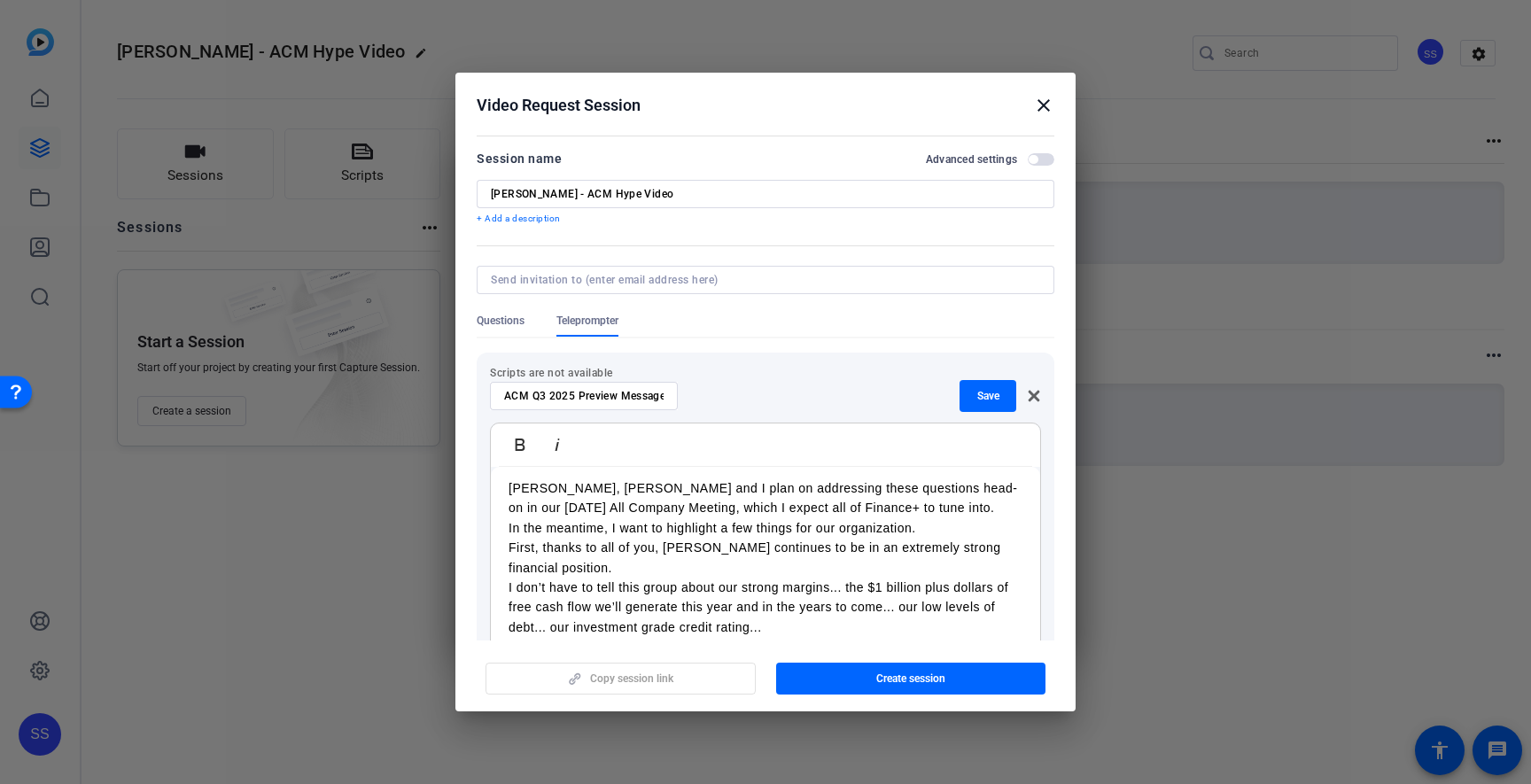
scroll to position [440, 0]
click at [504, 528] on div "Hey Finance+. As we leave the month of August in the rear view mirror, I wanted…" at bounding box center [766, 490] width 549 height 928
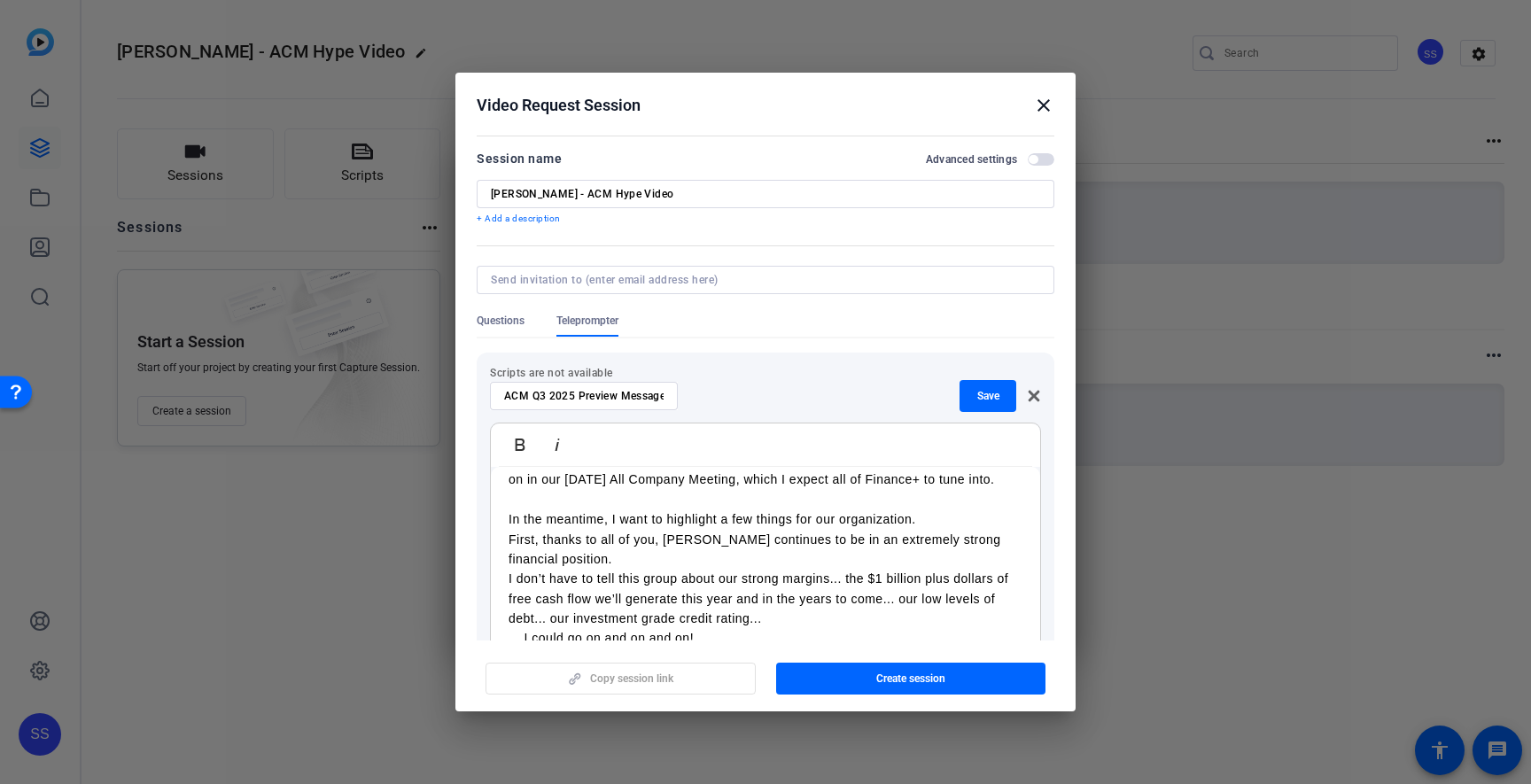
scroll to position [470, 0]
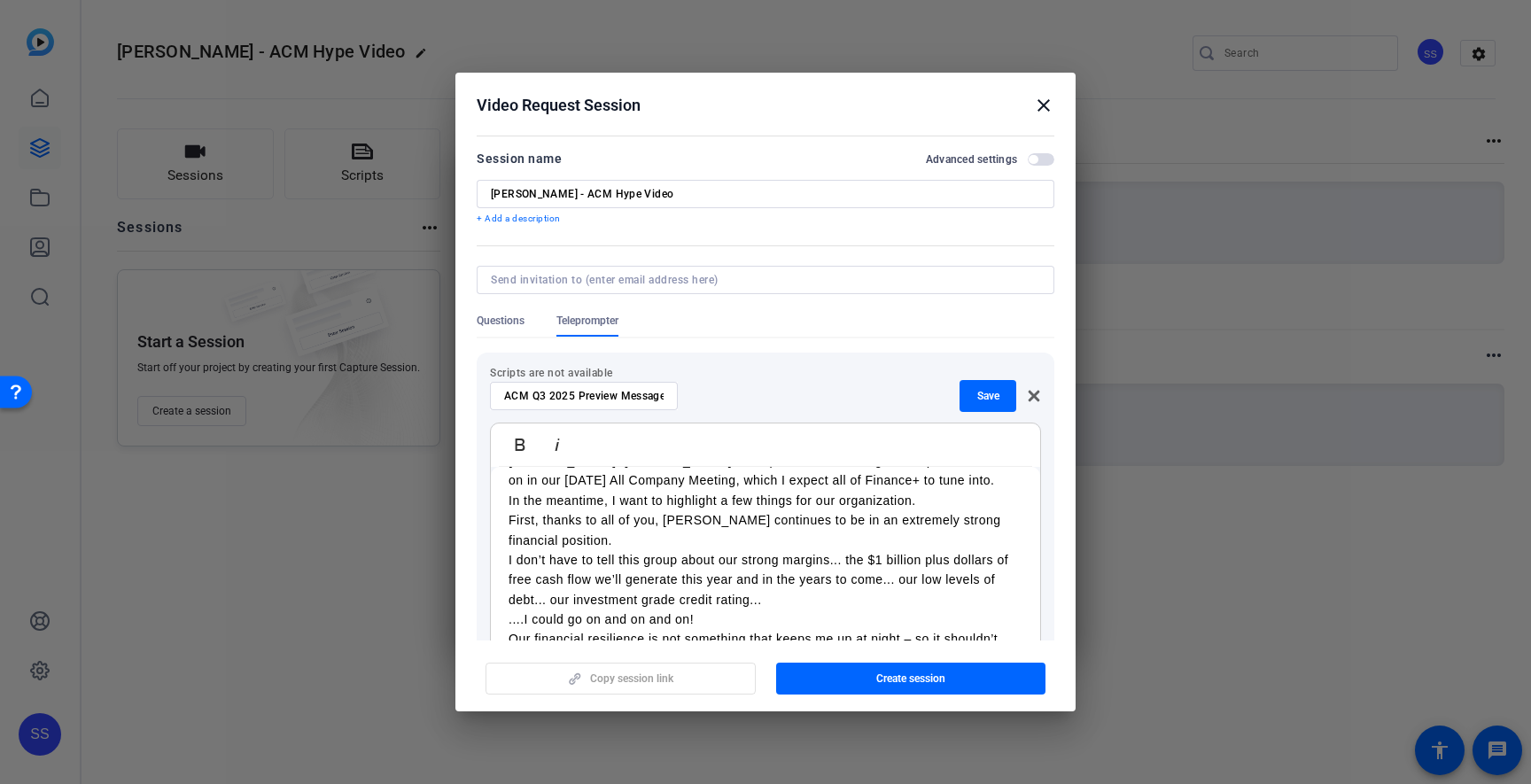
click at [510, 521] on p "First, thanks to all of you, [PERSON_NAME] continues to be in an extremely stro…" at bounding box center [766, 530] width 514 height 39
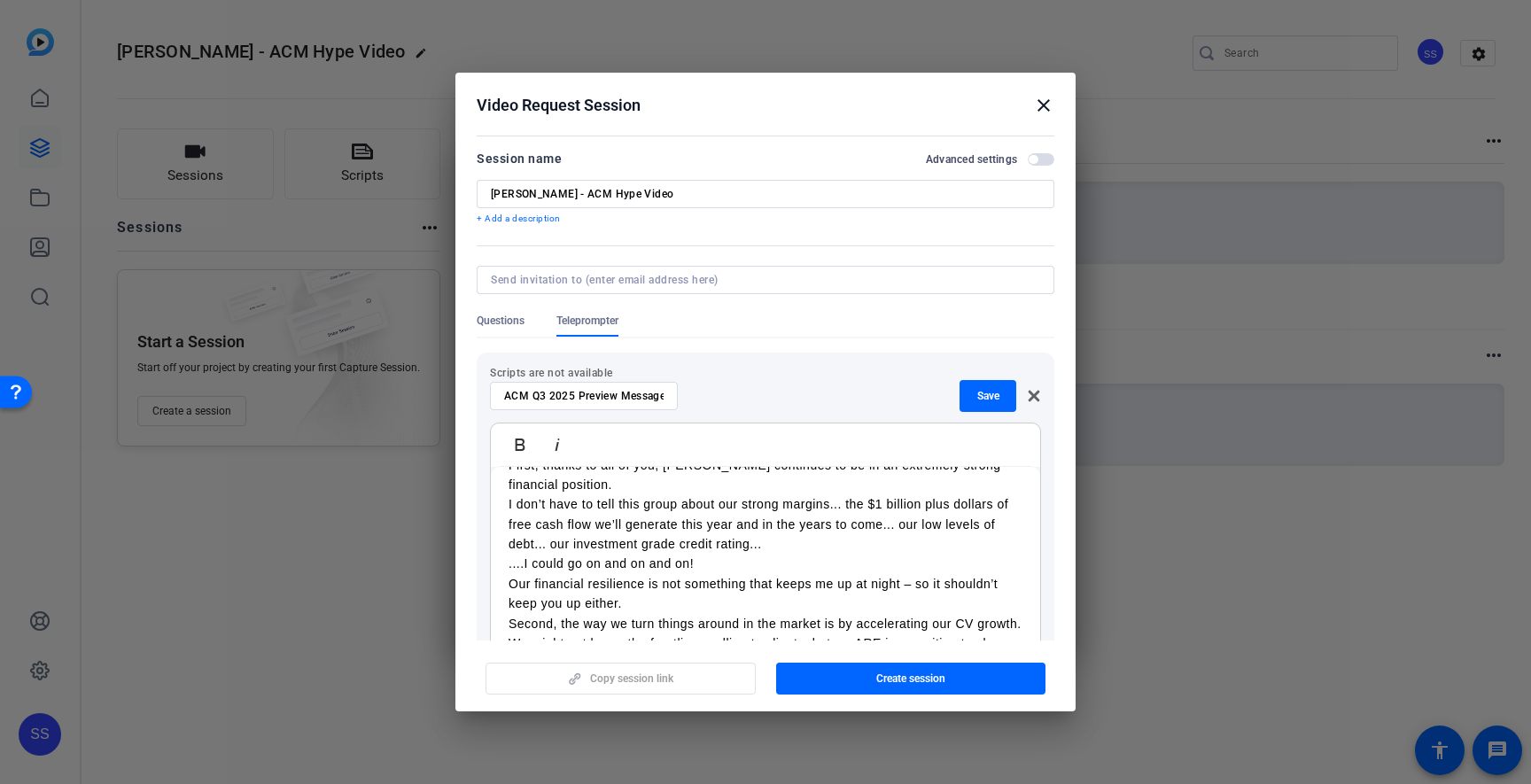
scroll to position [549, 0]
click at [505, 579] on div "Hey Finance+. As we leave the month of August in the rear view mirror, I wanted…" at bounding box center [766, 391] width 549 height 948
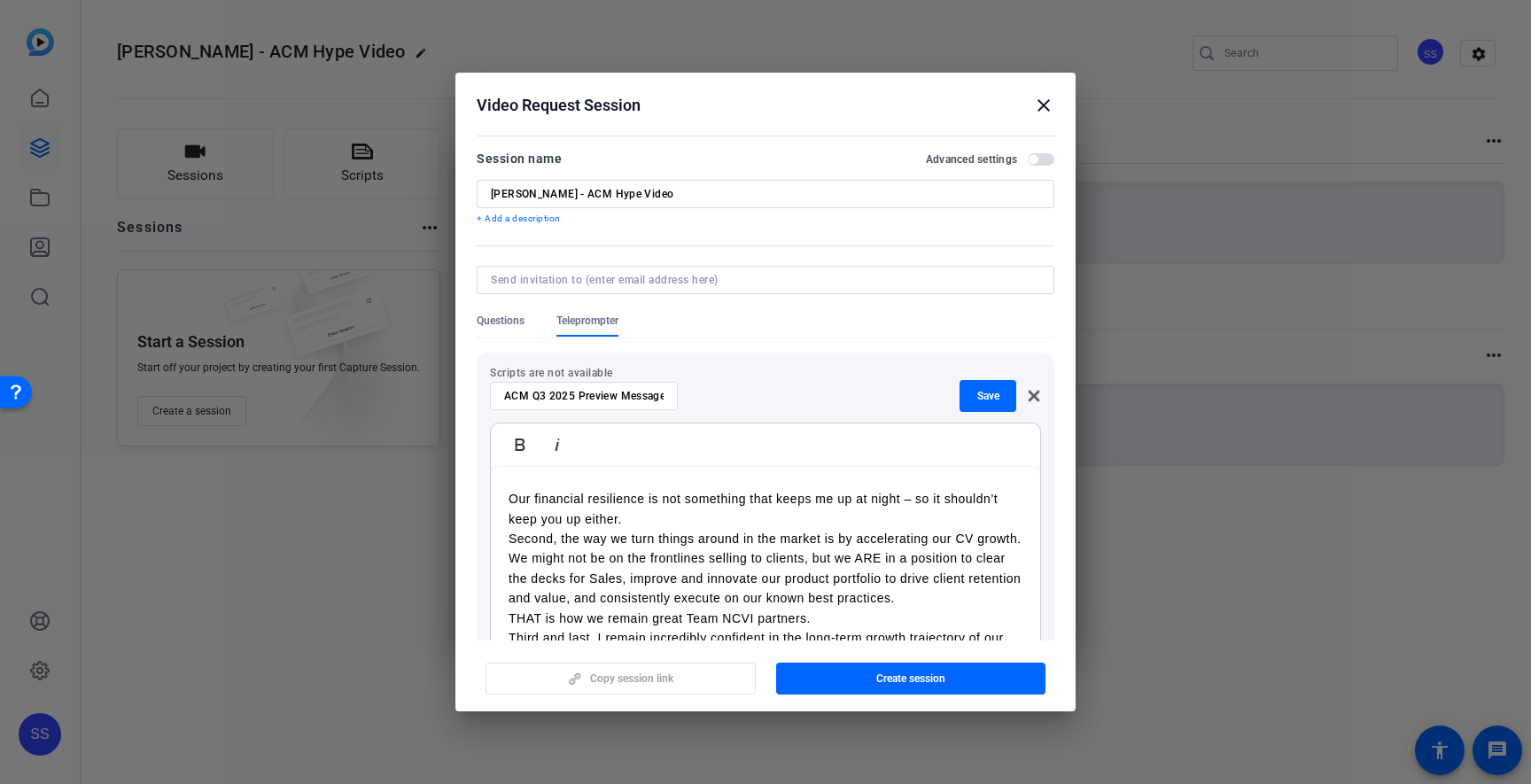
scroll to position [667, 0]
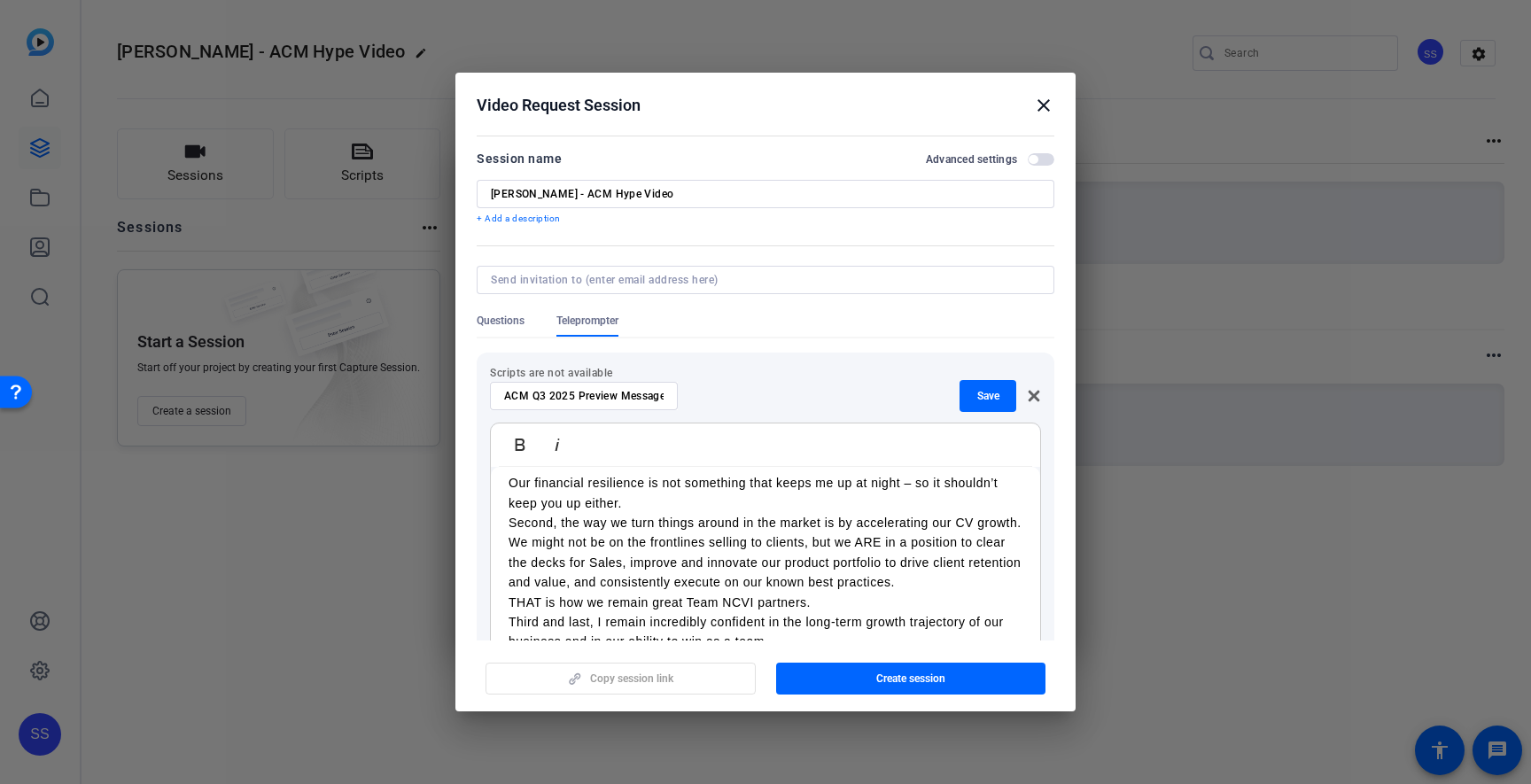
click at [505, 521] on div "Hey Finance+. As we leave the month of August in the rear view mirror, I wanted…" at bounding box center [766, 284] width 549 height 967
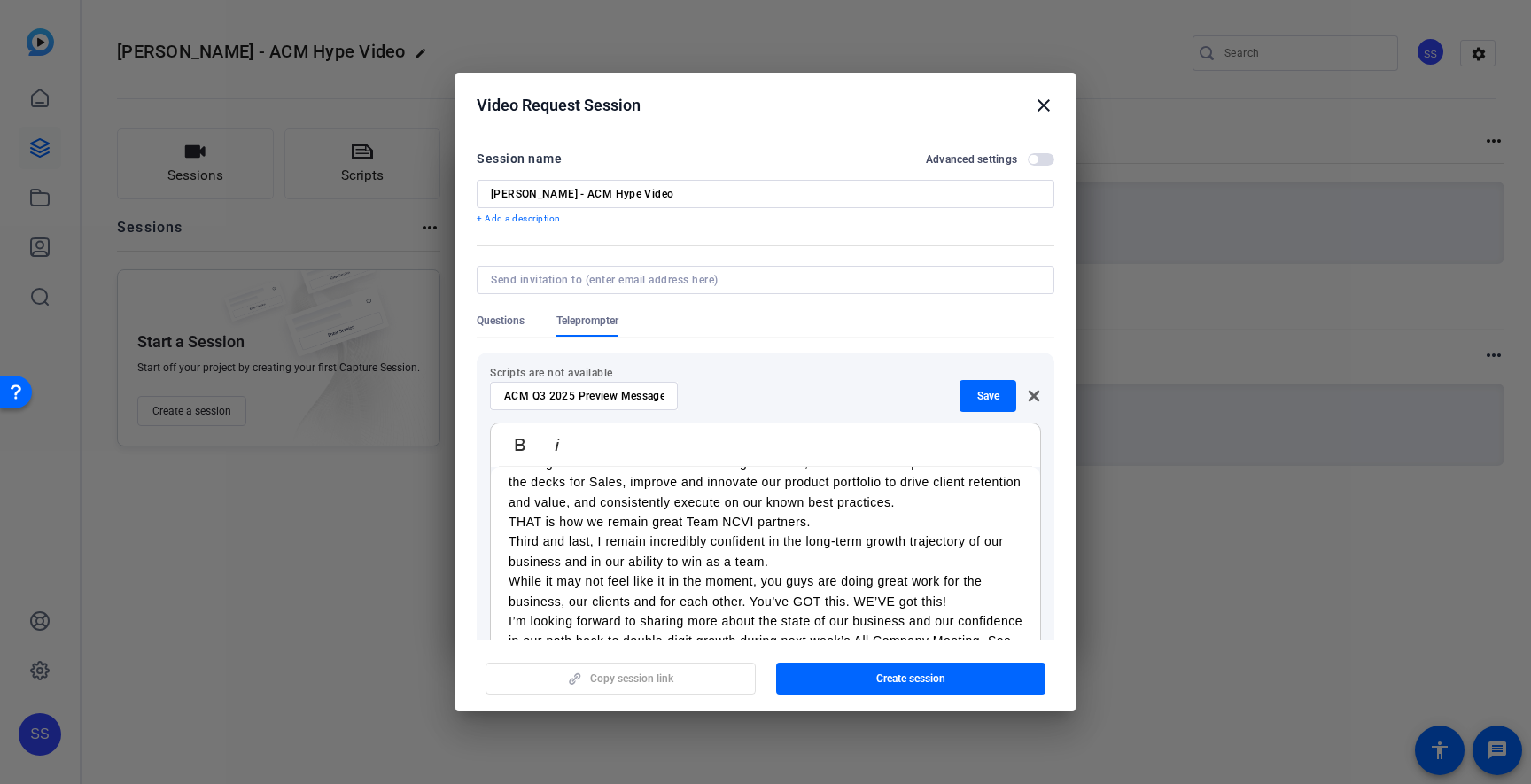
scroll to position [761, 0]
click at [509, 546] on p "Third and last, I remain incredibly confident in the long-term growth trajector…" at bounding box center [766, 556] width 514 height 39
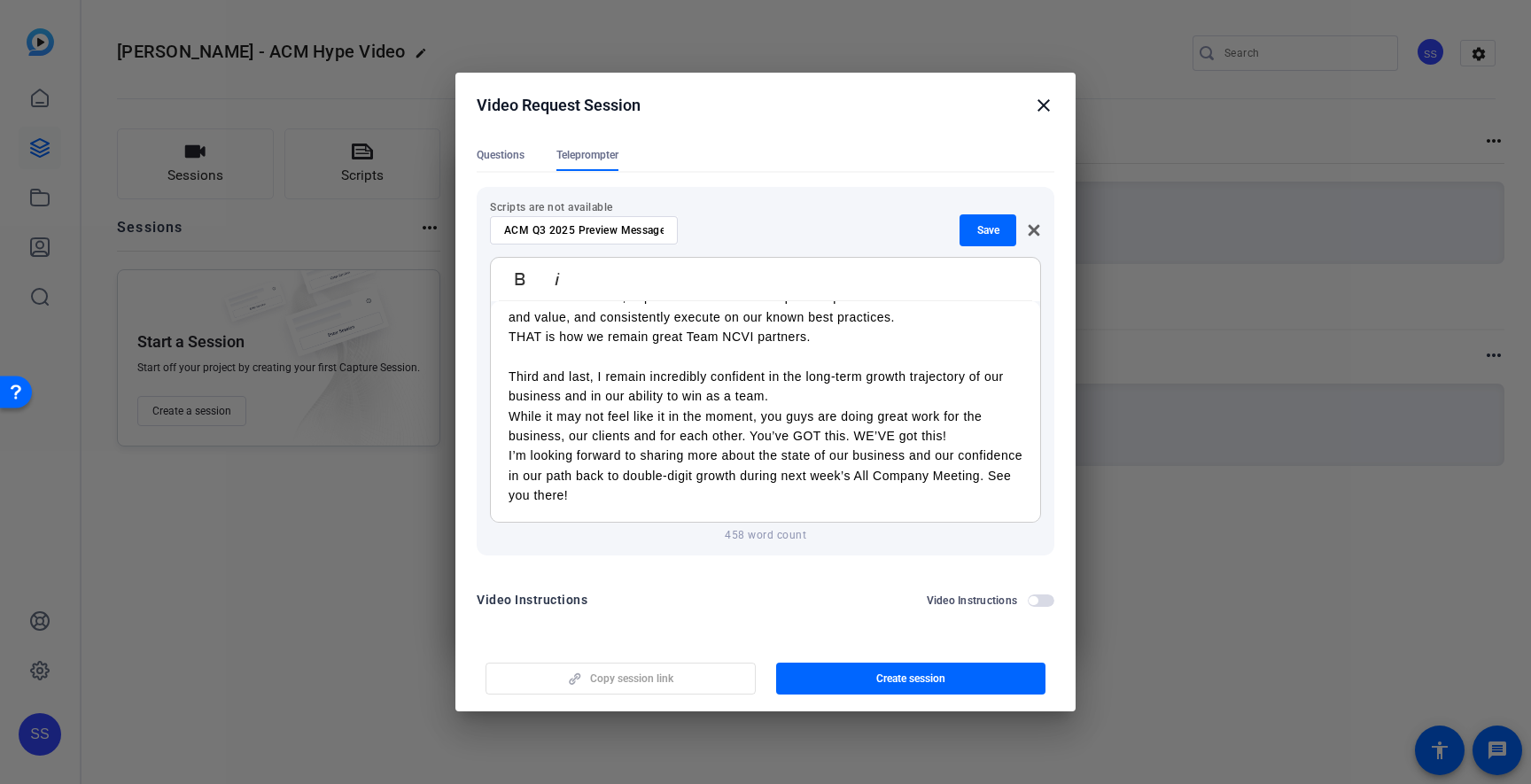
scroll to position [159, 0]
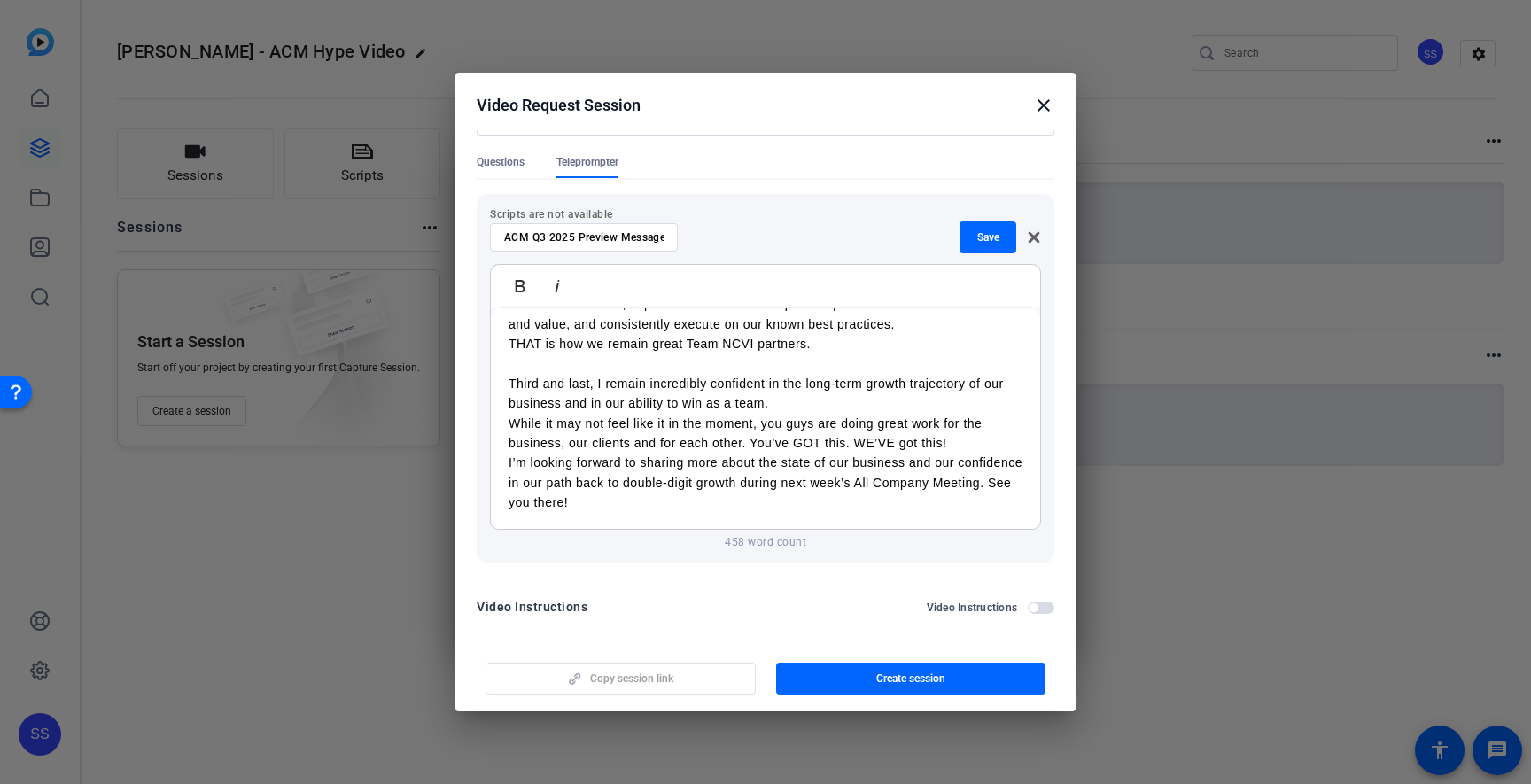
click at [506, 463] on div "Hey Finance+. As we leave the month of August in the rear view mirror, I wanted…" at bounding box center [766, 26] width 549 height 1007
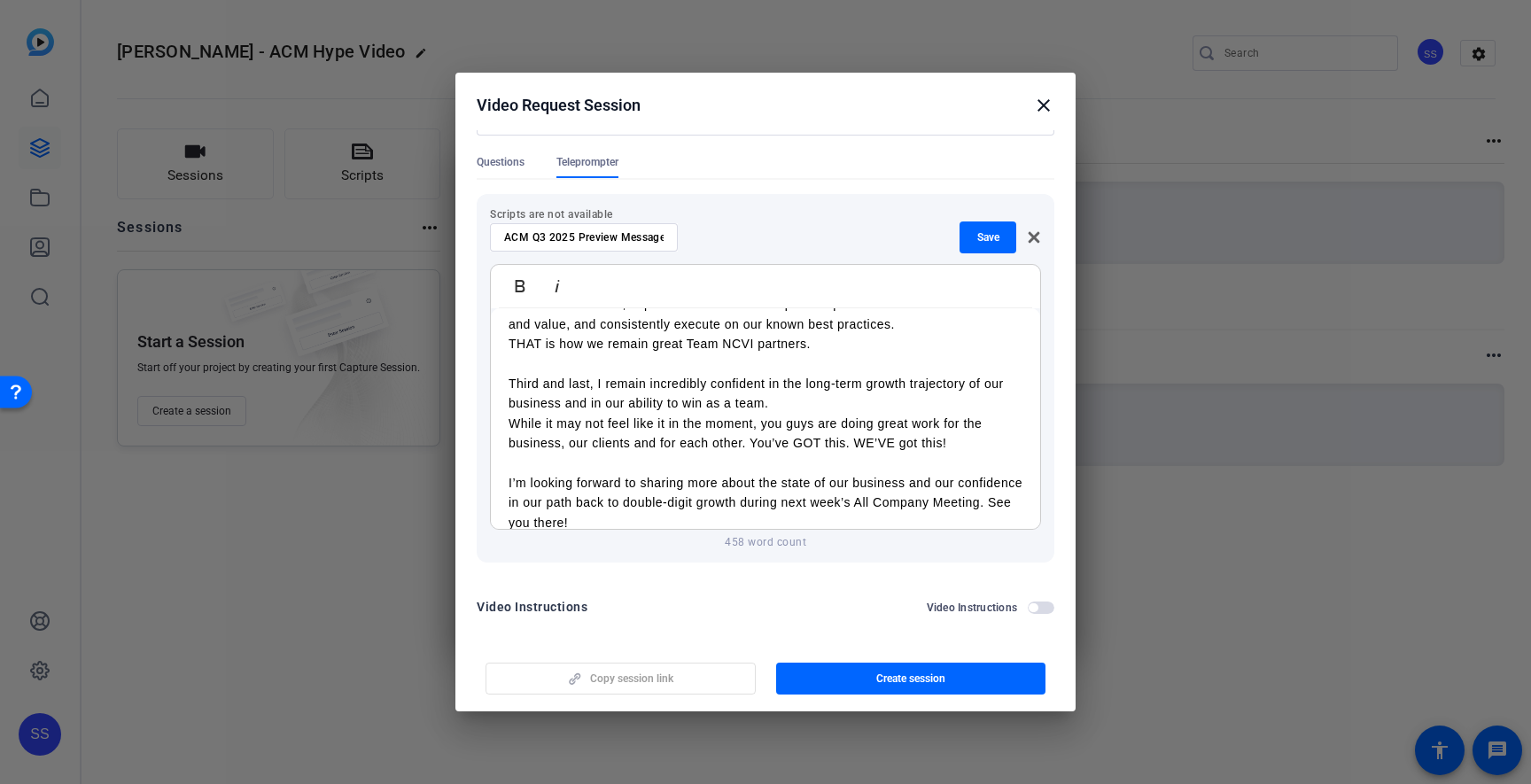
scroll to position [806, 0]
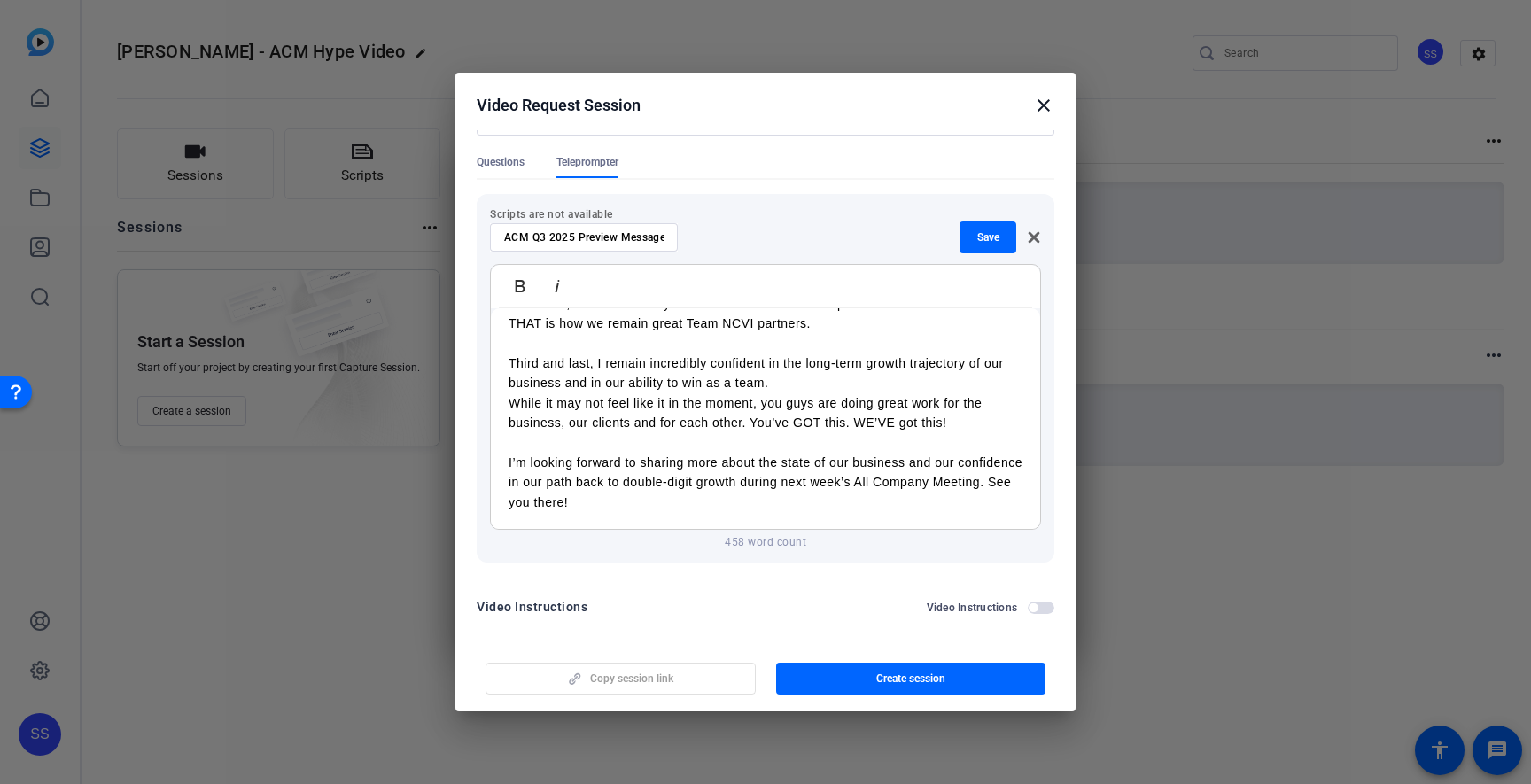
click at [591, 503] on p "I’m looking forward to sharing more about the state of our business and our con…" at bounding box center [766, 482] width 514 height 59
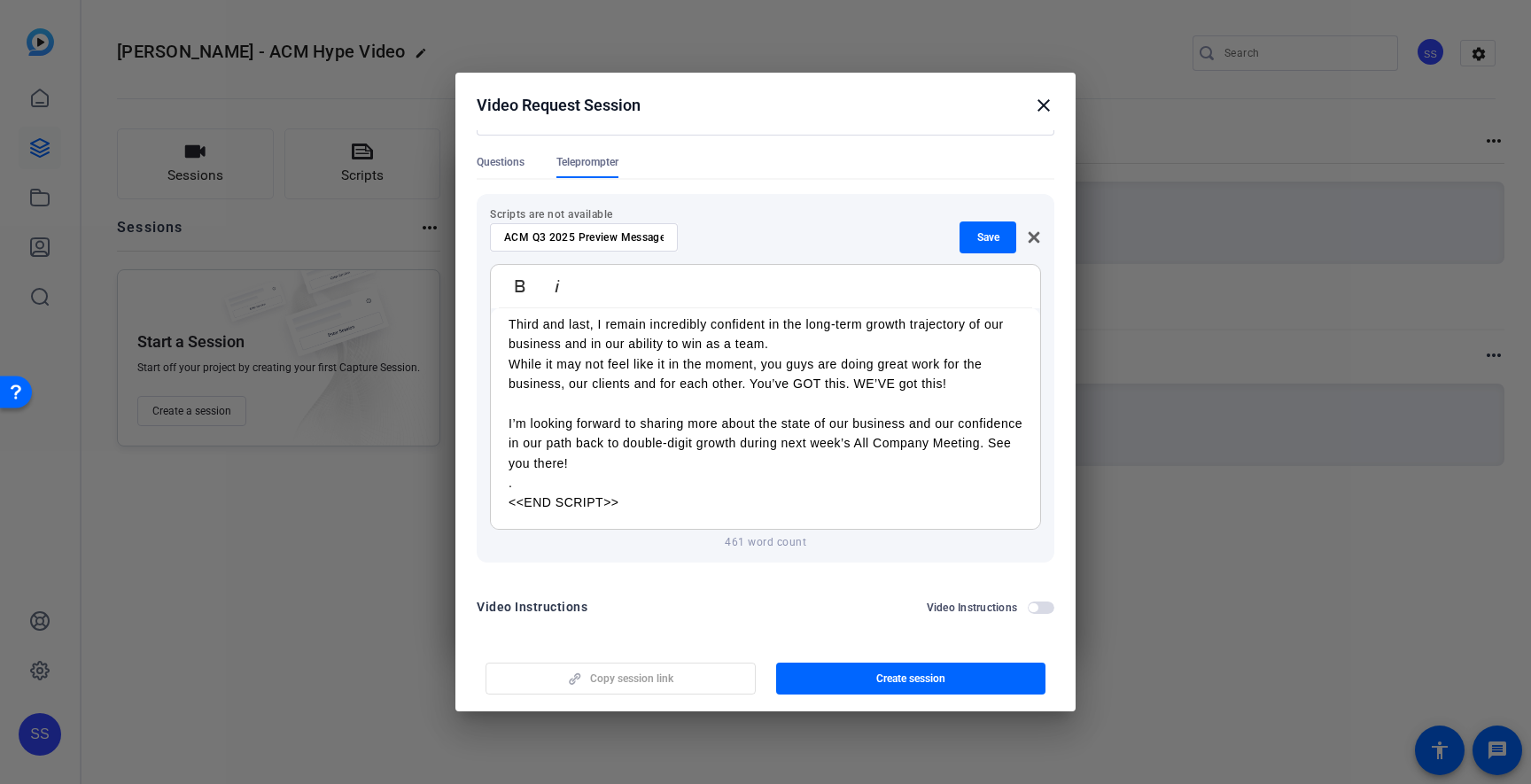
copy div "Lor Ipsumdo+. Si am conse adi elits do Eiusmo te inc utla etdo magnaa, E admini…"
click at [991, 232] on span "Save" at bounding box center [988, 238] width 22 height 14
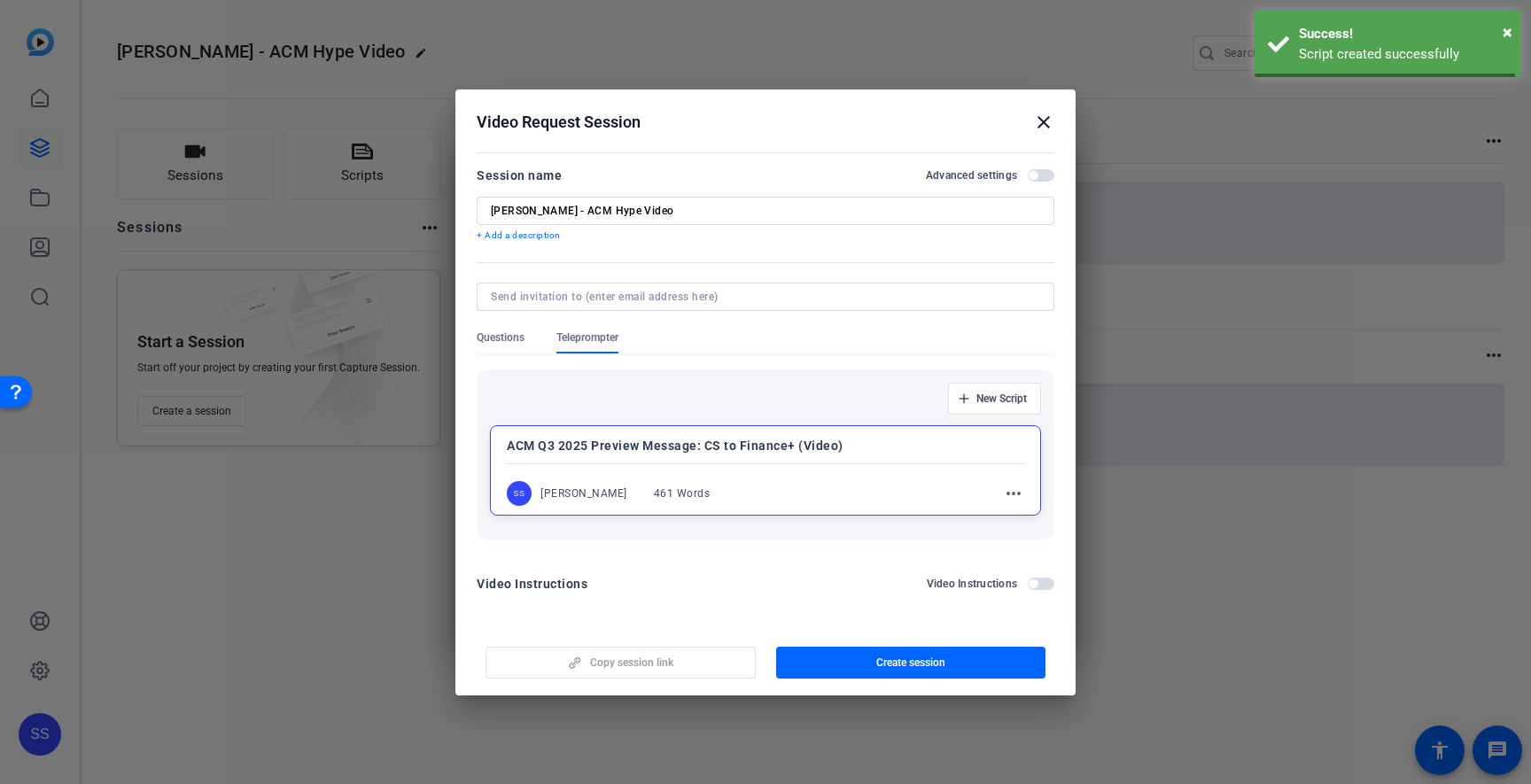
scroll to position [0, 0]
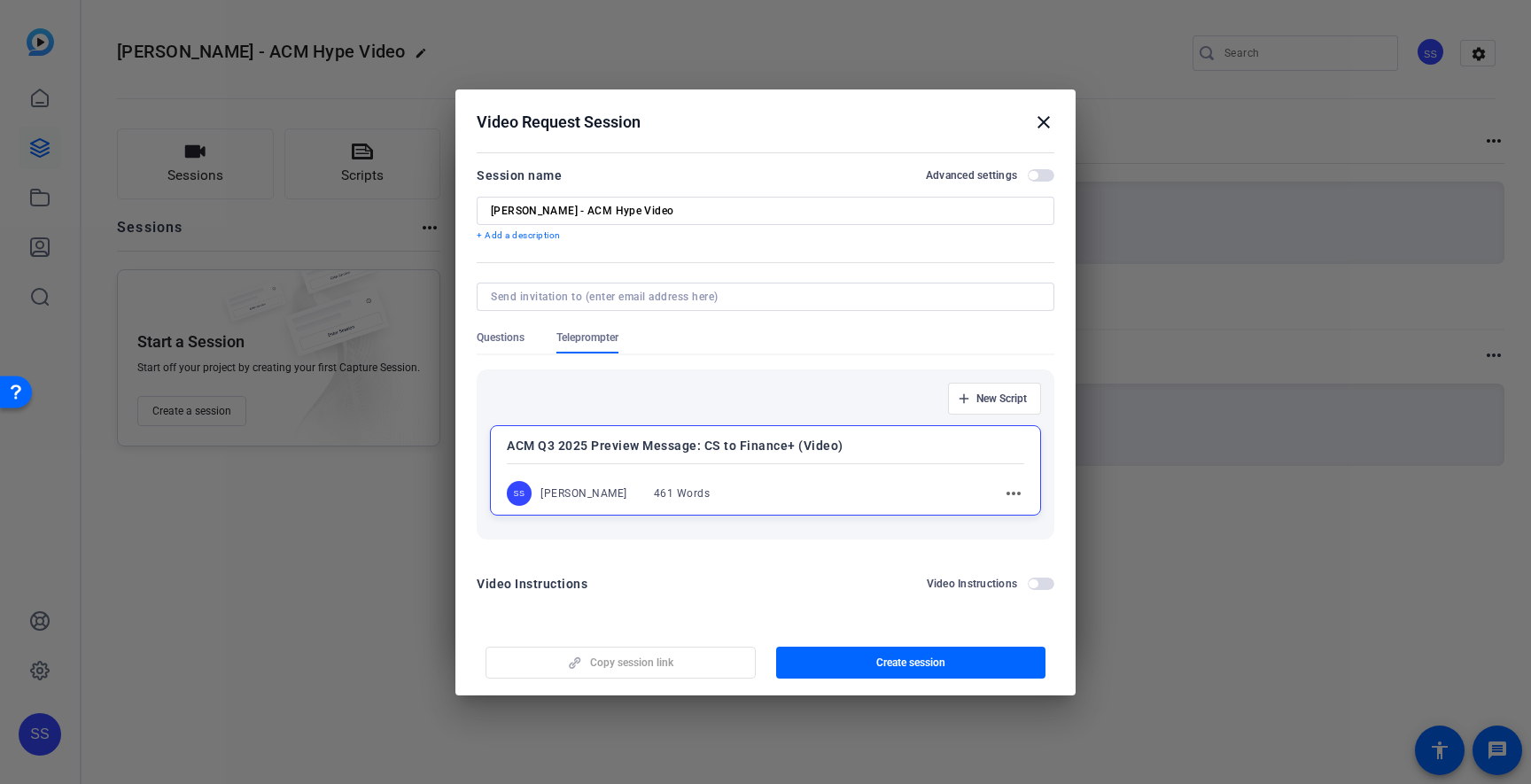
click at [674, 297] on input at bounding box center [763, 297] width 543 height 14
type input "[PERSON_NAME][EMAIL_ADDRESS][PERSON_NAME][PERSON_NAME][DOMAIN_NAME]"
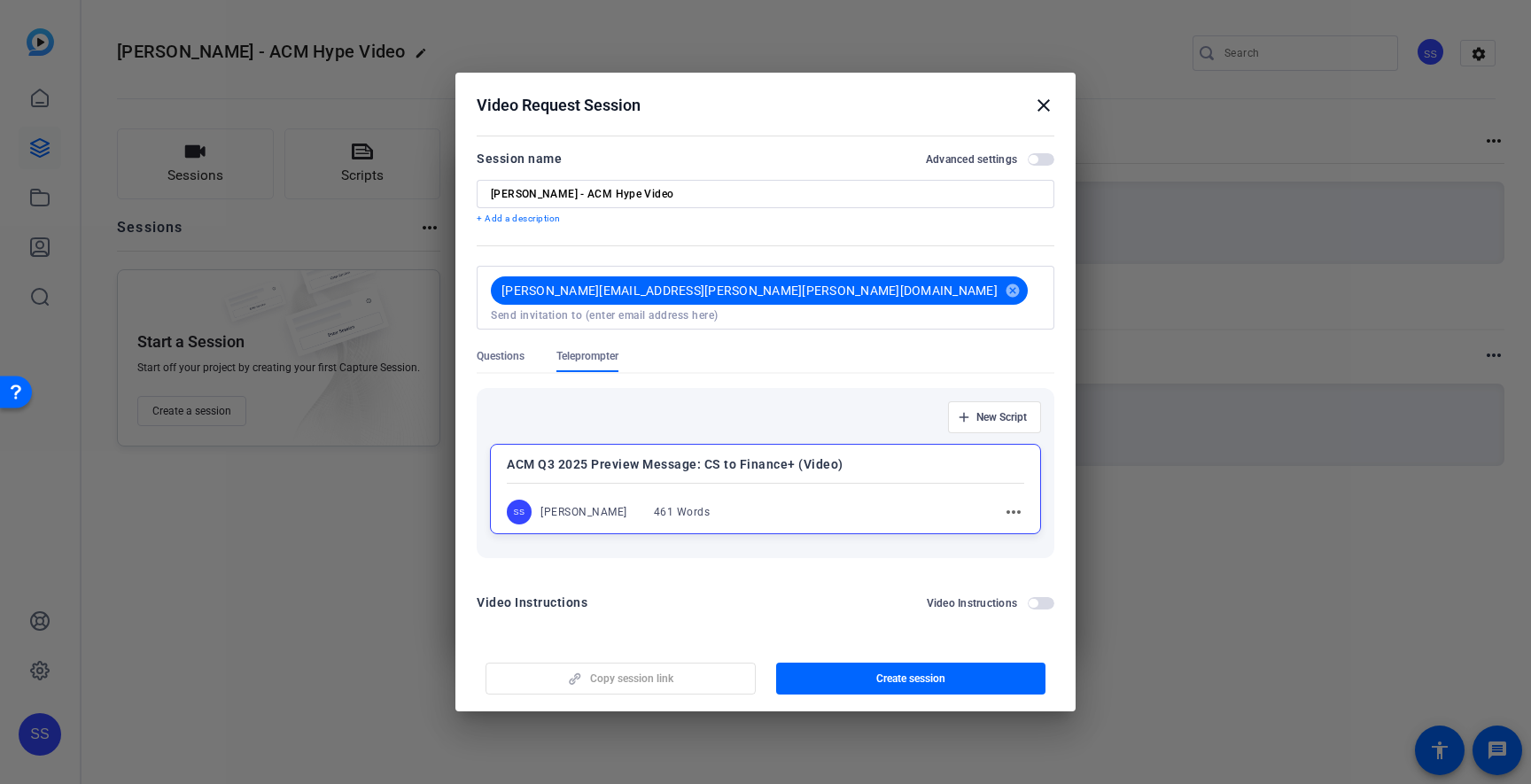
click at [882, 603] on div "Video Instructions Video Instructions" at bounding box center [766, 607] width 578 height 32
click at [1035, 599] on span "button" at bounding box center [1033, 603] width 9 height 9
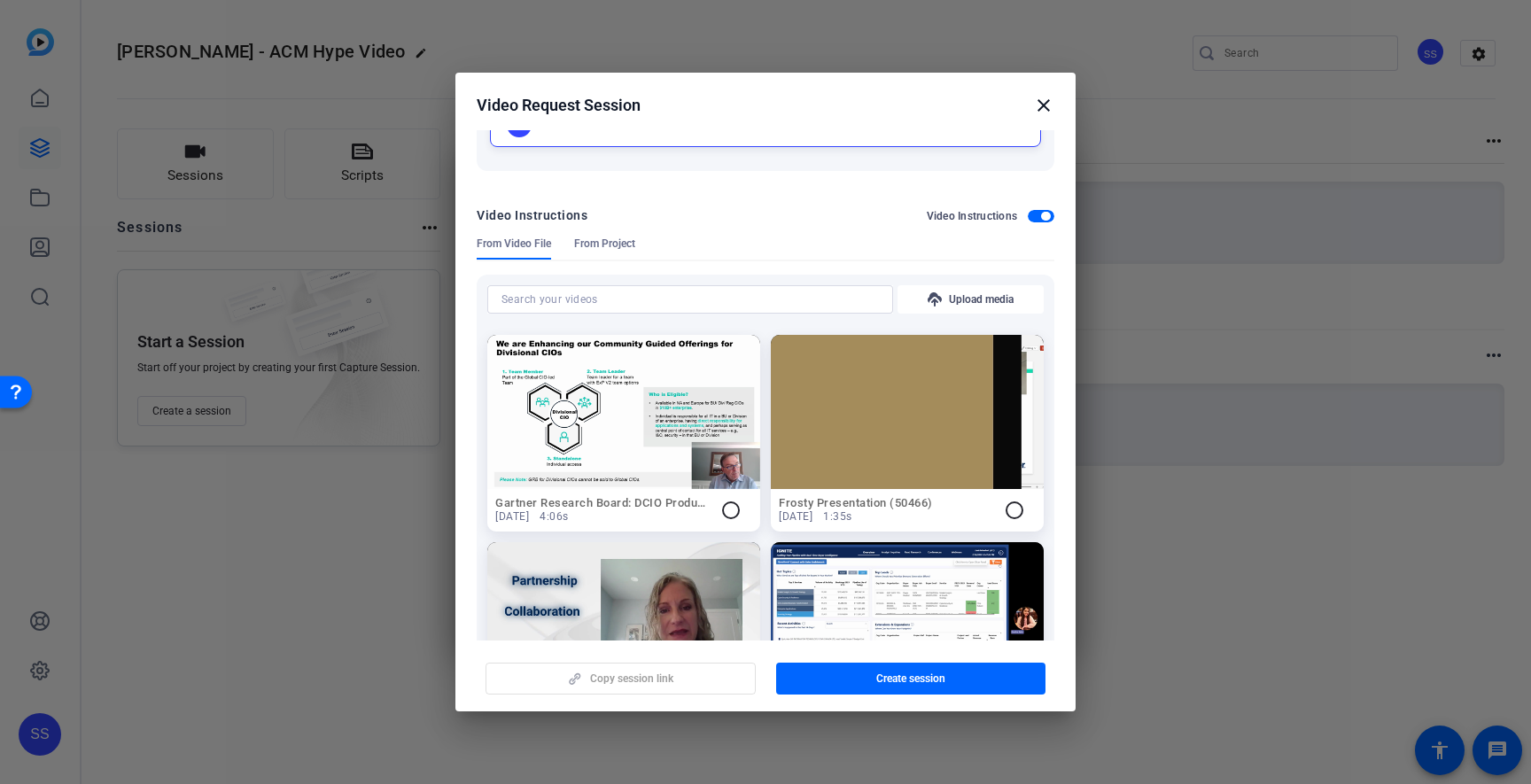
scroll to position [390, 0]
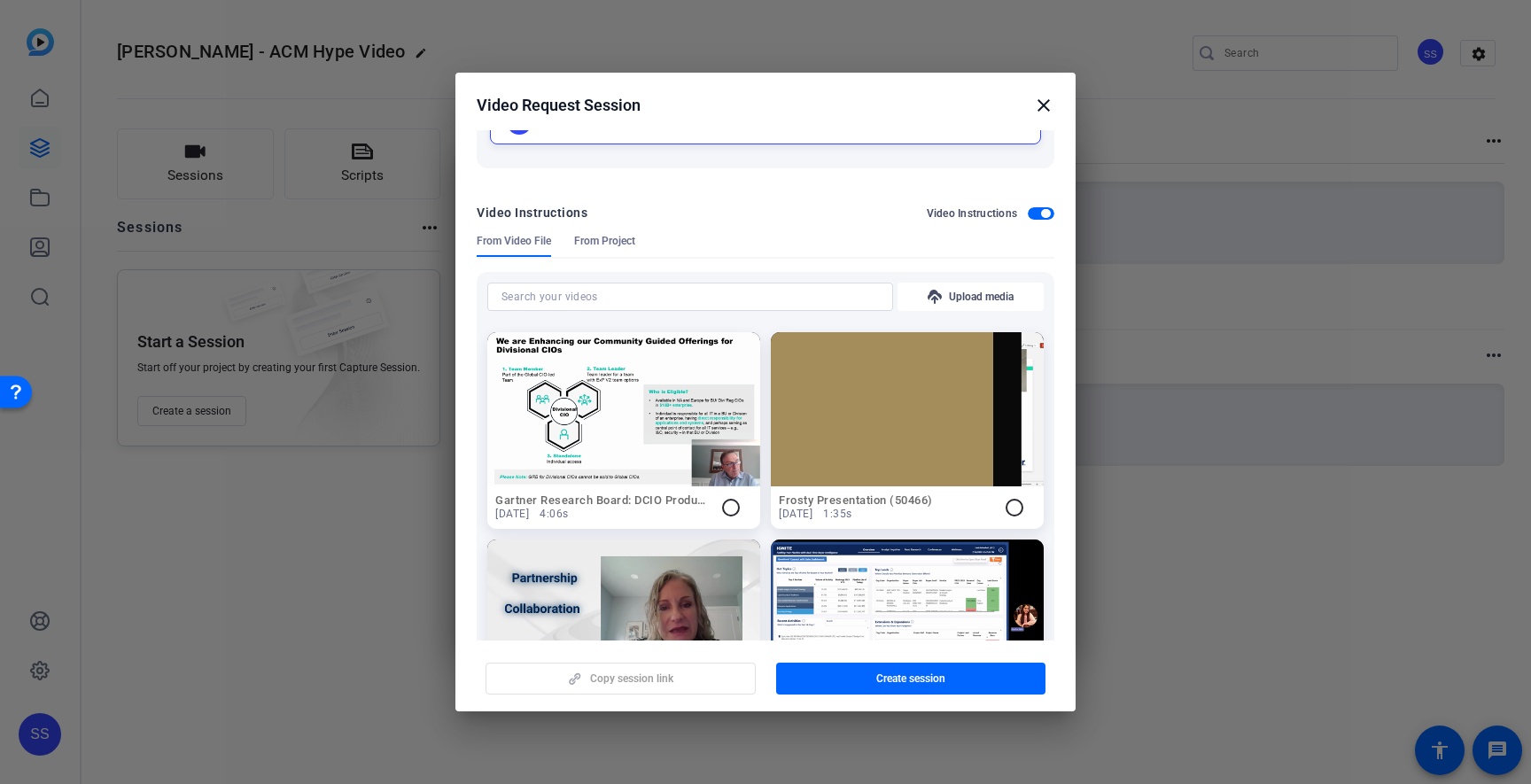
click at [1042, 207] on span "button" at bounding box center [1041, 213] width 27 height 13
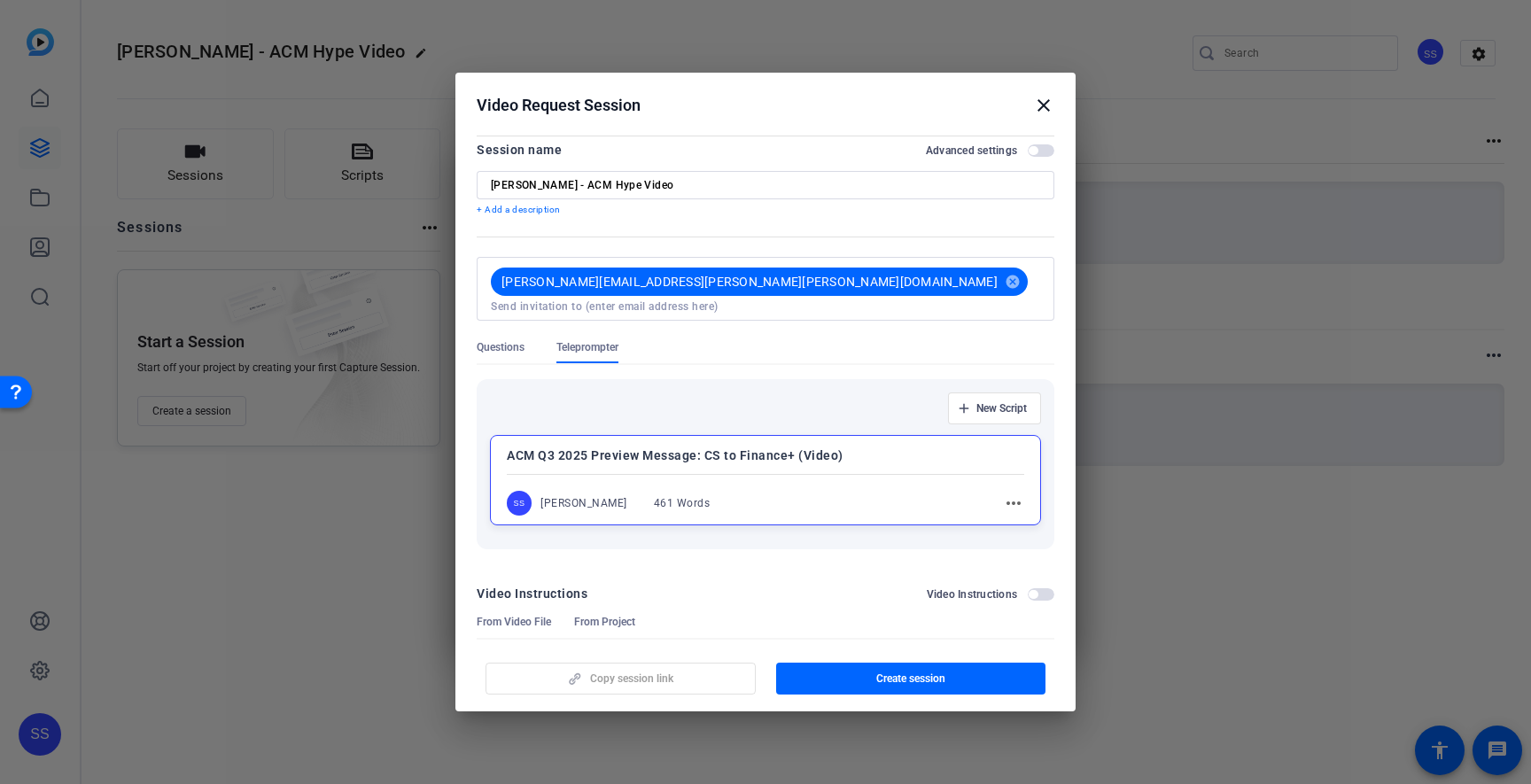
scroll to position [0, 0]
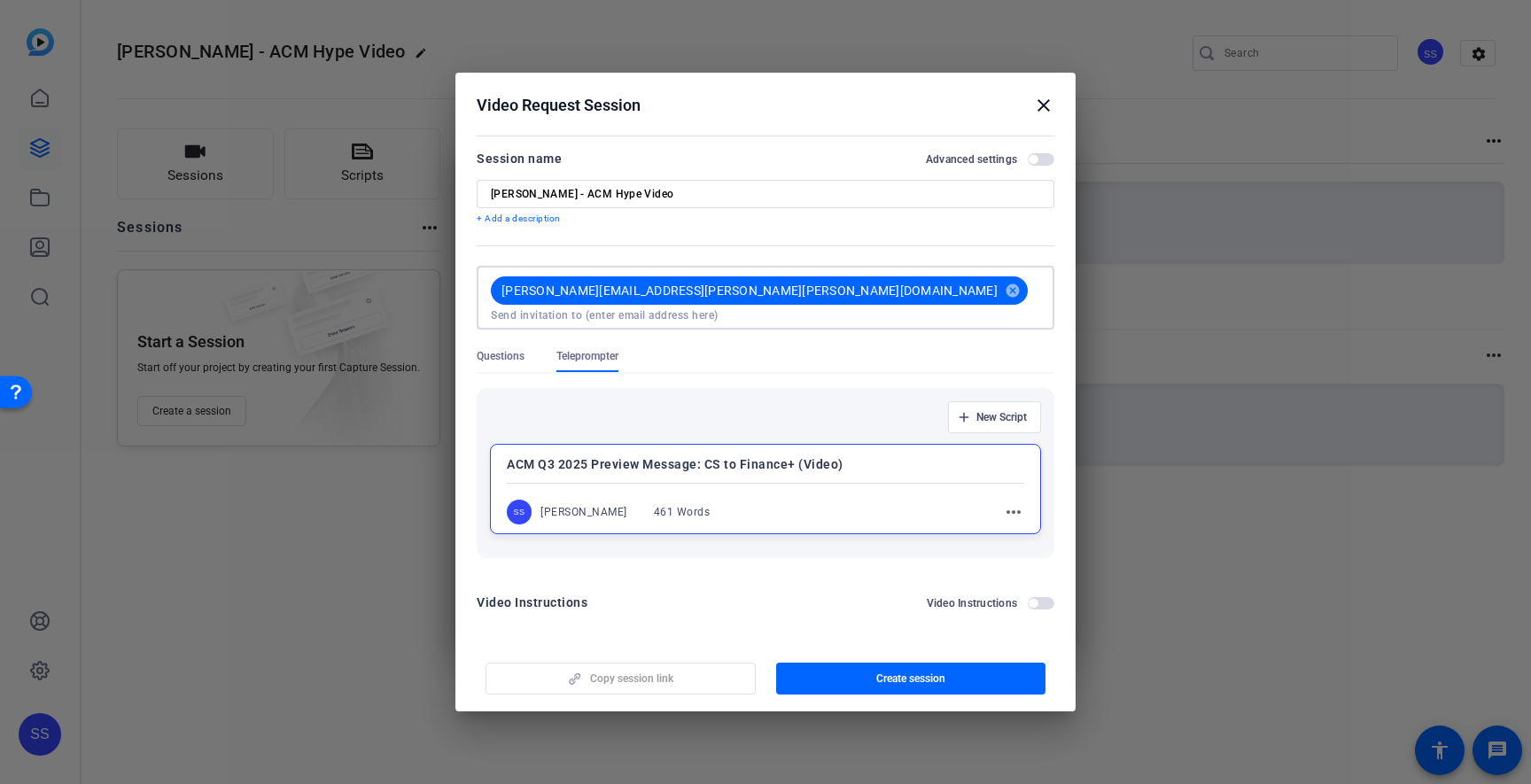
click at [829, 309] on input at bounding box center [766, 316] width 549 height 14
type input "[PERSON_NAME][EMAIL_ADDRESS][PERSON_NAME][PERSON_NAME][DOMAIN_NAME]"
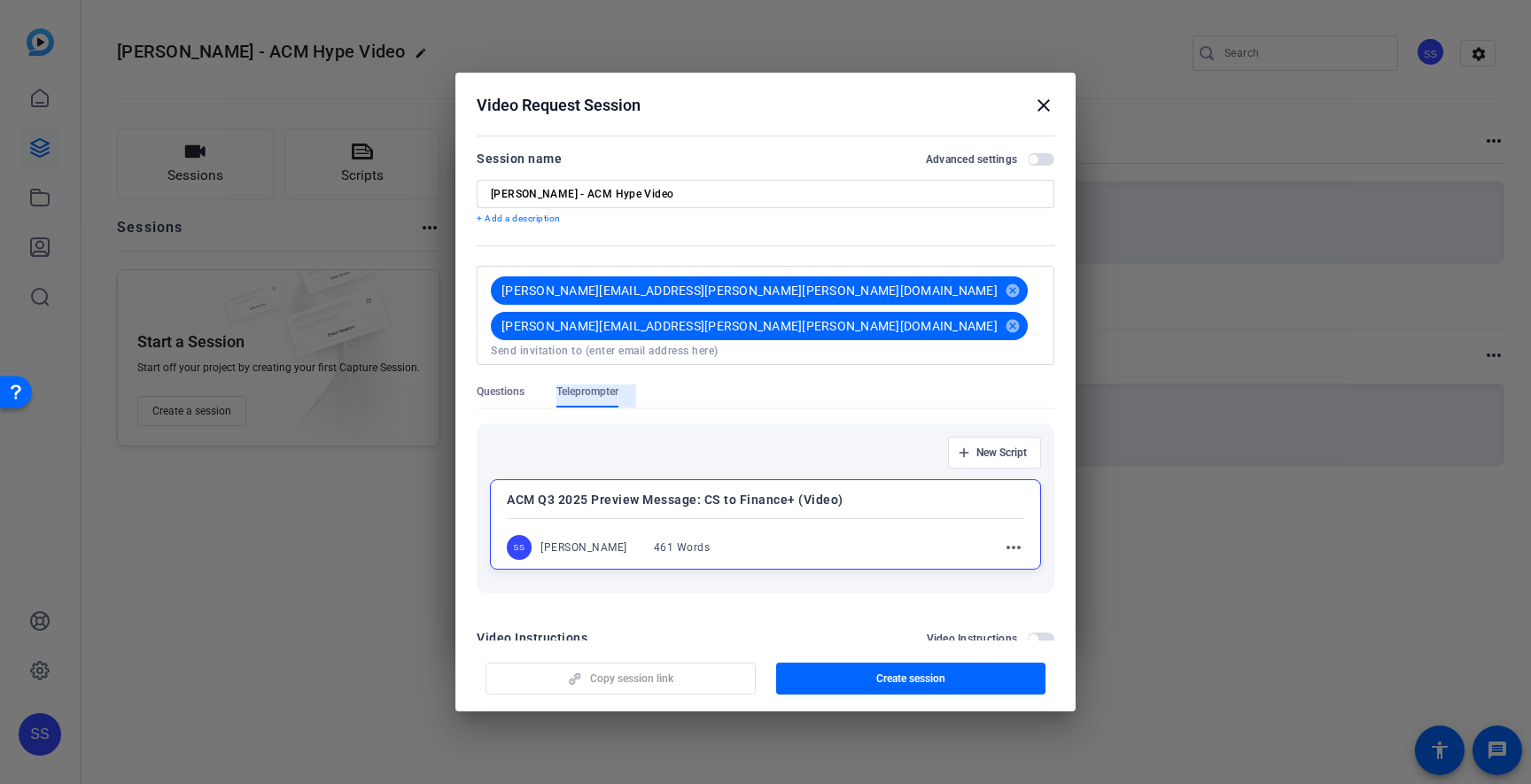
click at [766, 437] on div "New Script" at bounding box center [766, 453] width 551 height 32
click at [1028, 632] on span "button" at bounding box center [1041, 638] width 27 height 13
click at [615, 659] on span "From Project" at bounding box center [605, 666] width 61 height 14
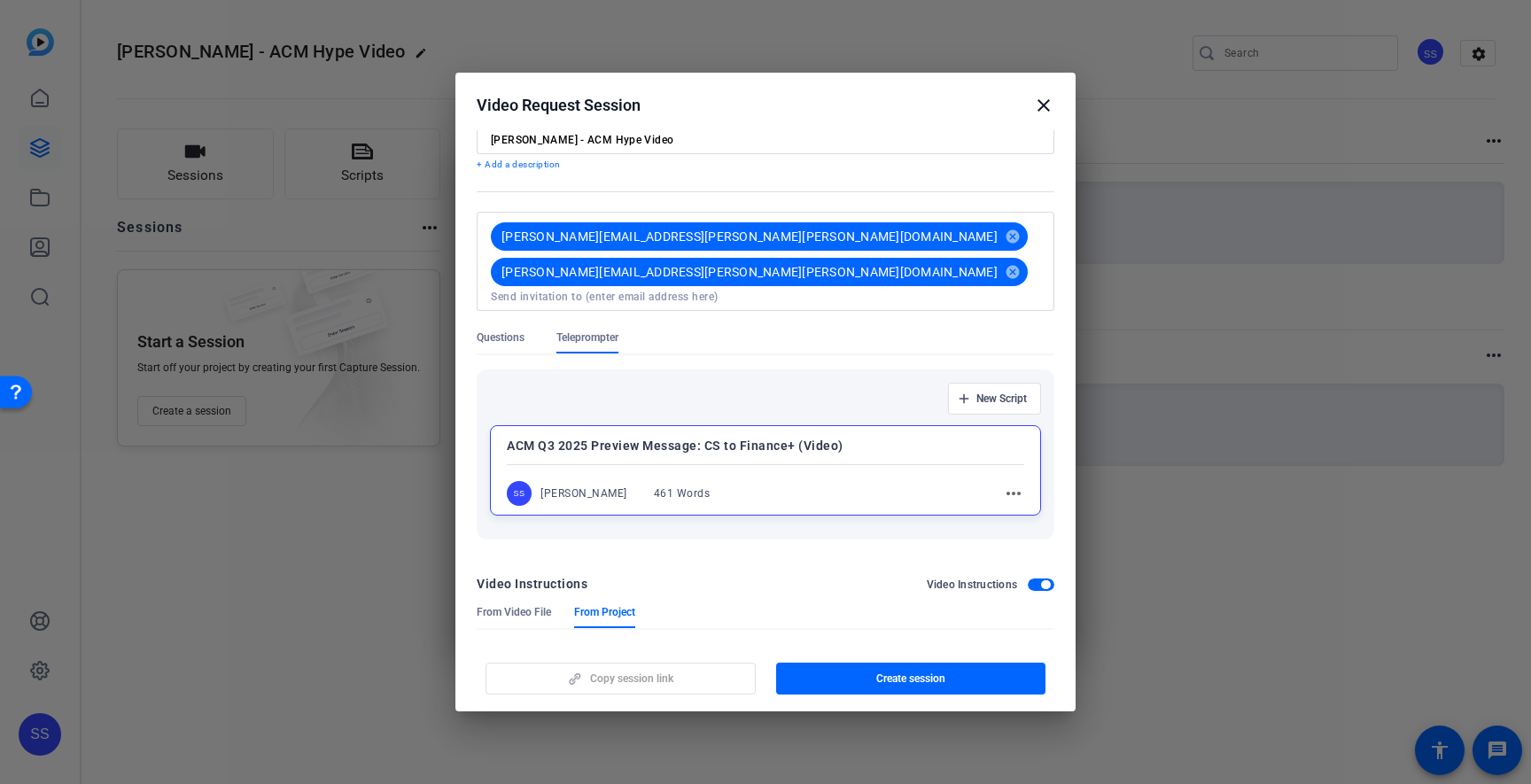
scroll to position [156, 0]
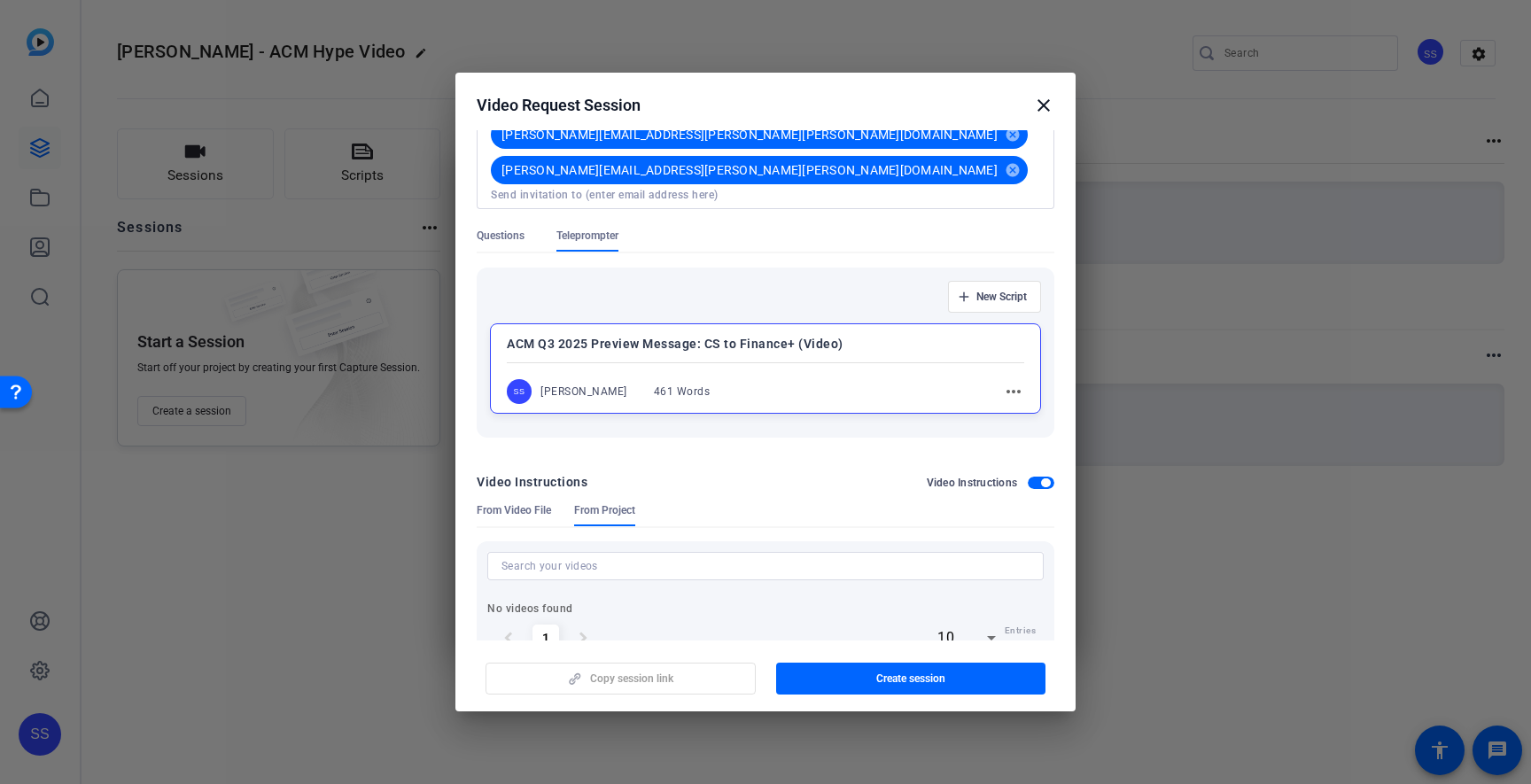
click at [1050, 478] on span "button" at bounding box center [1046, 482] width 9 height 9
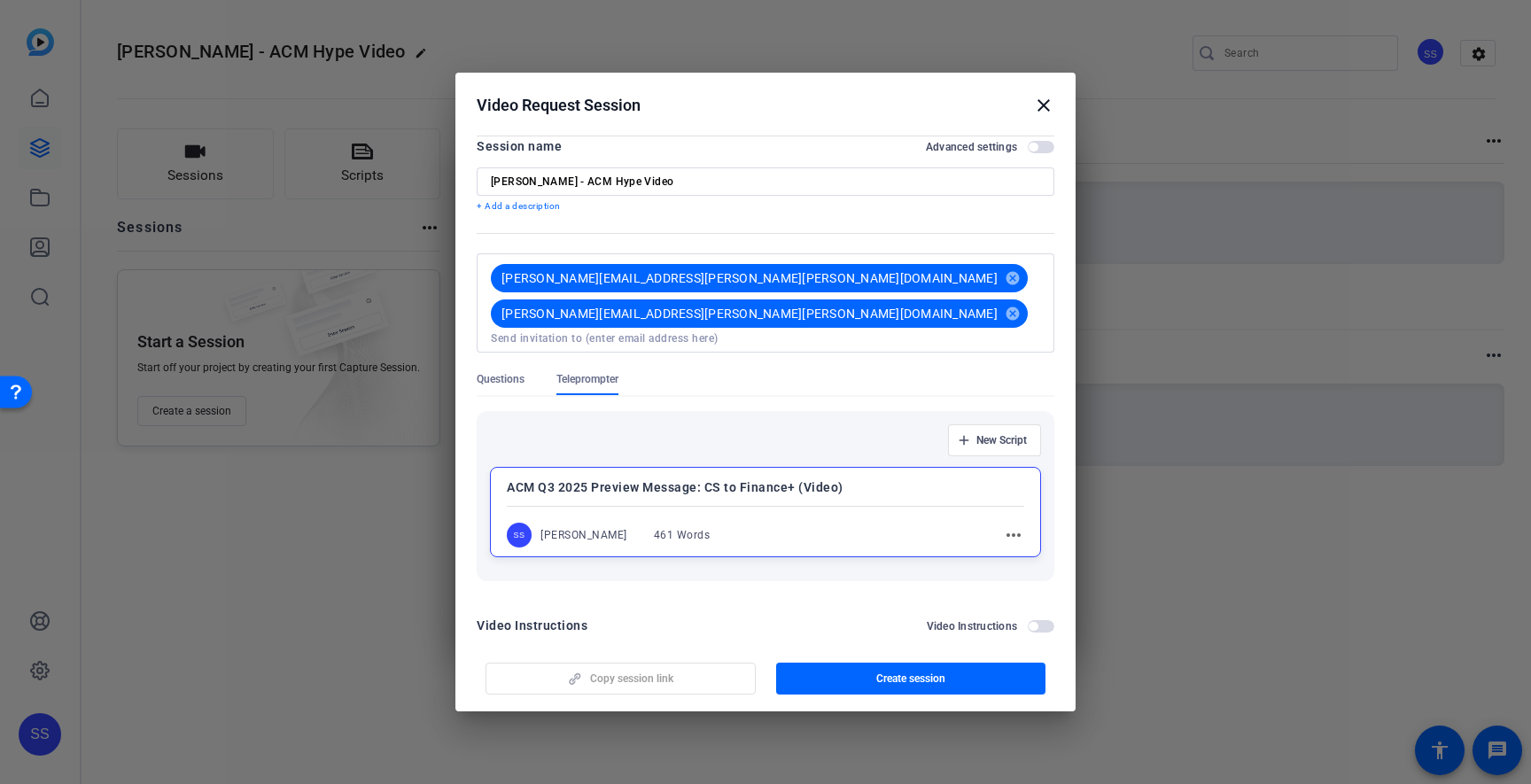
scroll to position [0, 0]
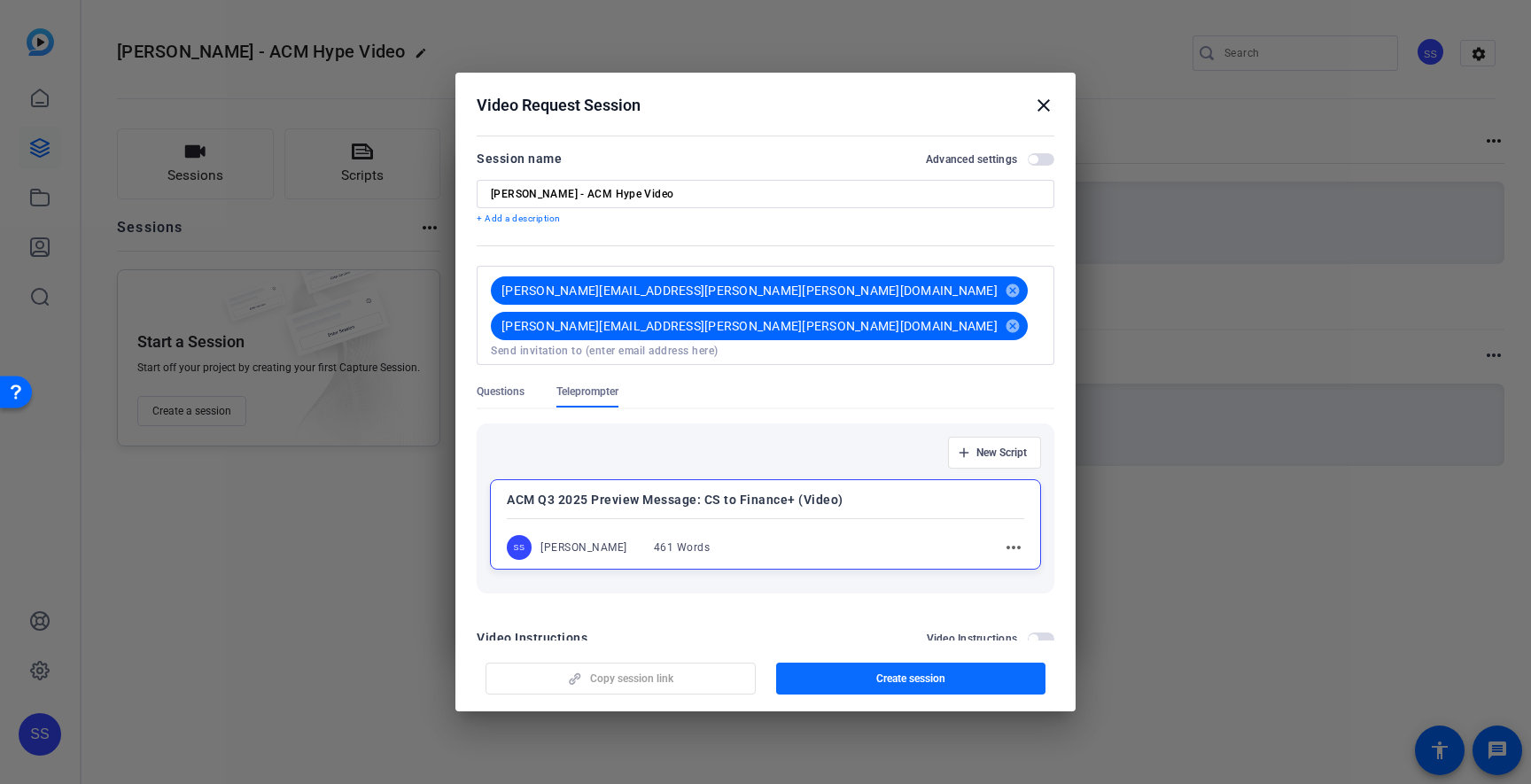
click at [922, 676] on span "Create session" at bounding box center [911, 678] width 69 height 14
click at [1047, 107] on mat-icon "close" at bounding box center [1044, 106] width 22 height 22
